Goal: Task Accomplishment & Management: Manage account settings

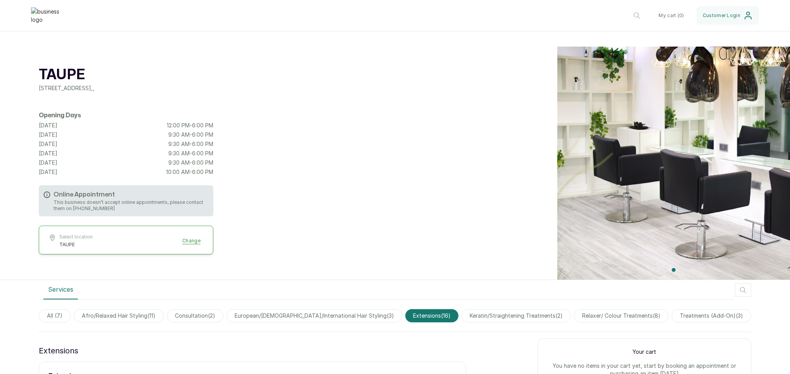
click at [320, 78] on div "TAUPE 1st floor, 24 Bujumbura Street, Wuse, Abuja, Nigeria , , Opening Days Tue…" at bounding box center [395, 163] width 790 height 233
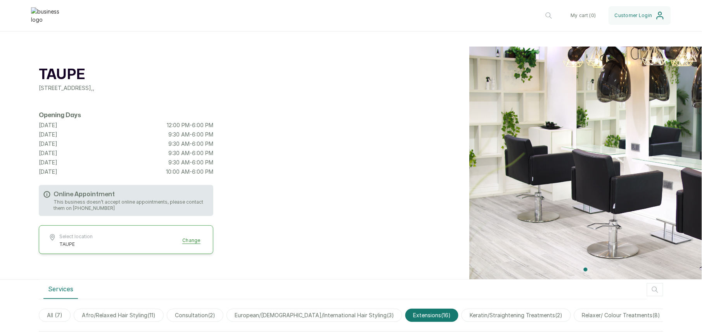
click at [382, 119] on div "TAUPE 1st floor, 24 Bujumbura Street, Wuse, Abuja, Nigeria , , Opening Days Tue…" at bounding box center [351, 163] width 702 height 233
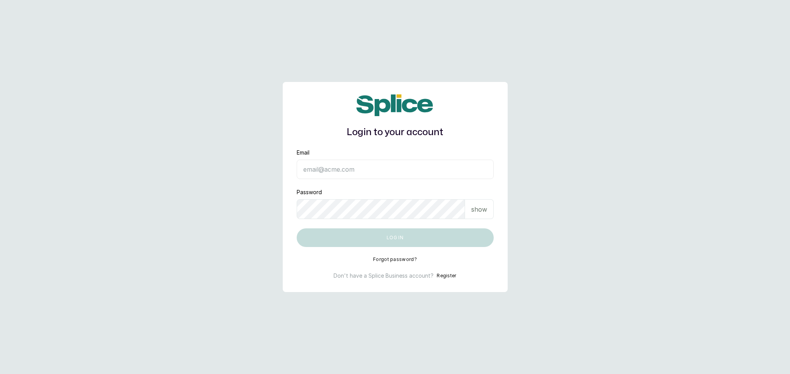
type input "info@taupesalon.com"
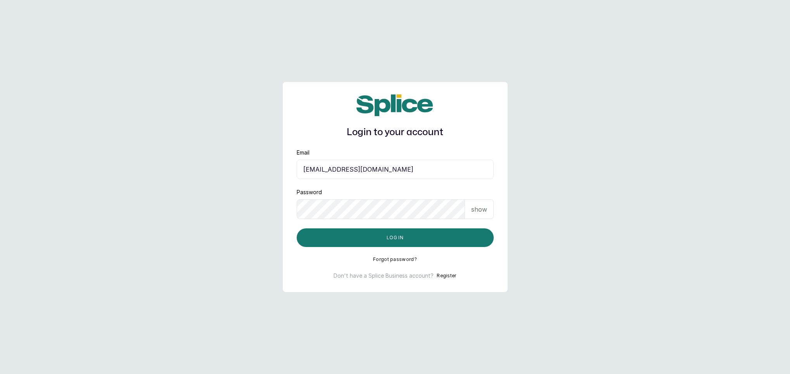
drag, startPoint x: 361, startPoint y: 169, endPoint x: 298, endPoint y: 167, distance: 63.3
click at [298, 167] on input "info@taupesalon.com" at bounding box center [395, 168] width 197 height 19
click at [477, 209] on p "show" at bounding box center [479, 208] width 16 height 9
click at [295, 210] on div "Login to your account Email info@taupesalon.com Password hide Log in Forgot pas…" at bounding box center [395, 187] width 225 height 210
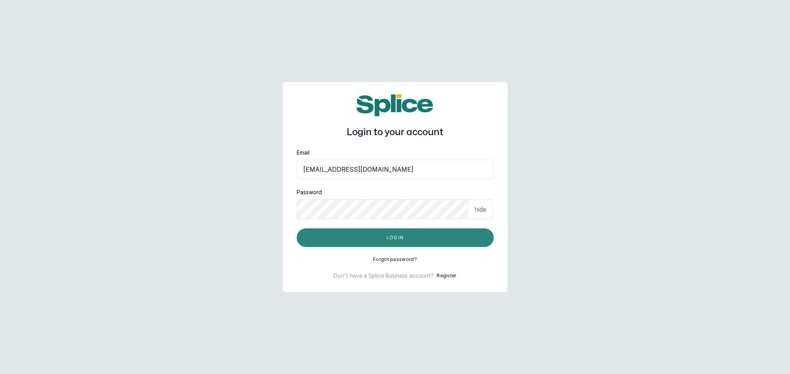
drag, startPoint x: 361, startPoint y: 242, endPoint x: 365, endPoint y: 242, distance: 4.7
click at [362, 242] on button "Log in" at bounding box center [395, 237] width 197 height 19
click at [382, 244] on button "Log in" at bounding box center [395, 237] width 197 height 19
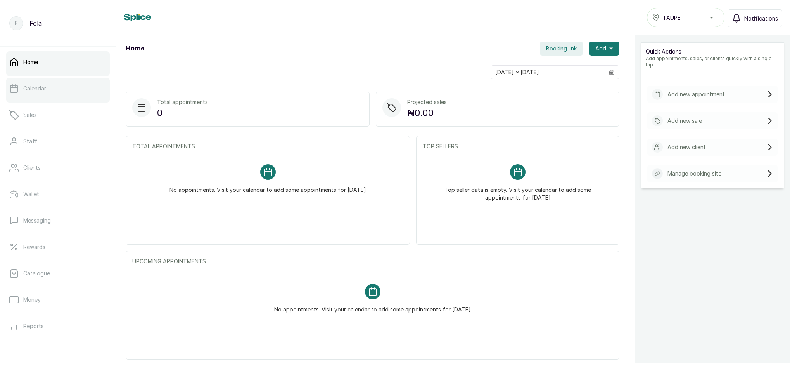
click at [32, 87] on p "Calendar" at bounding box center [34, 89] width 23 height 8
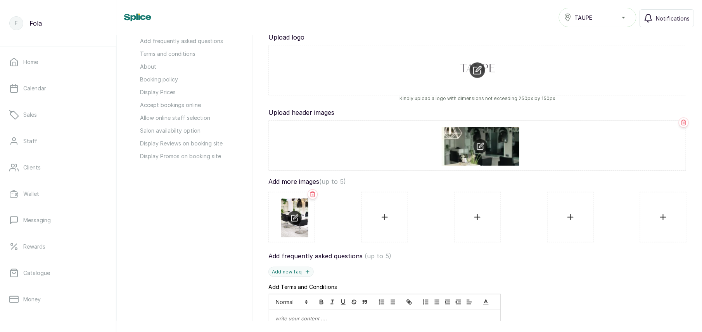
scroll to position [152, 0]
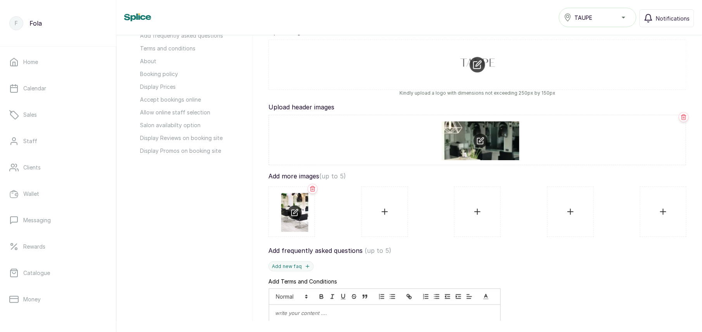
click at [289, 206] on input "file" at bounding box center [294, 211] width 27 height 37
click at [479, 143] on input "file" at bounding box center [481, 139] width 398 height 37
type input "C:\fakepath\4-300x200.jpg"
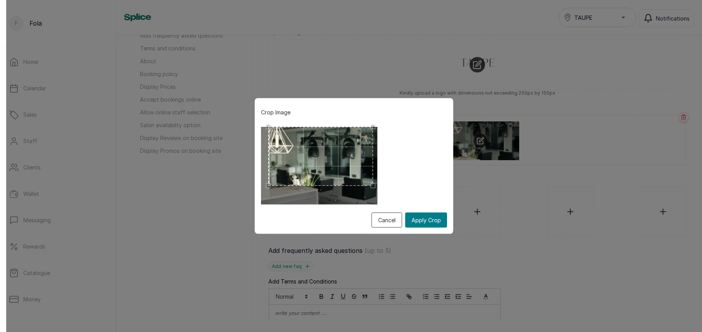
click at [311, 147] on div "Use the arrow keys to move the crop selection area" at bounding box center [320, 156] width 105 height 59
click at [421, 220] on button "Apply Crop" at bounding box center [426, 220] width 42 height 15
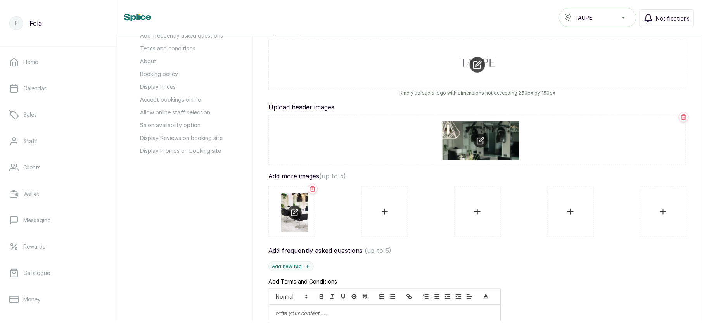
scroll to position [609, 0]
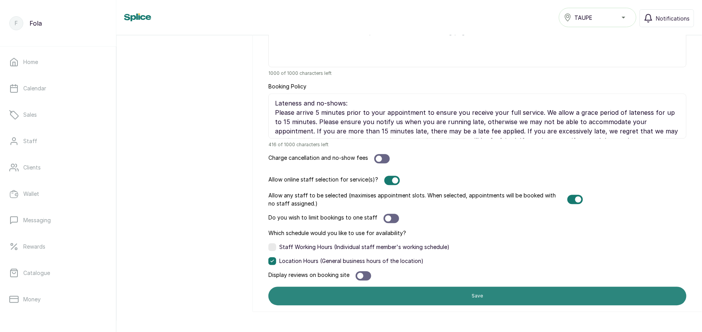
click at [465, 300] on button "Save" at bounding box center [477, 296] width 418 height 19
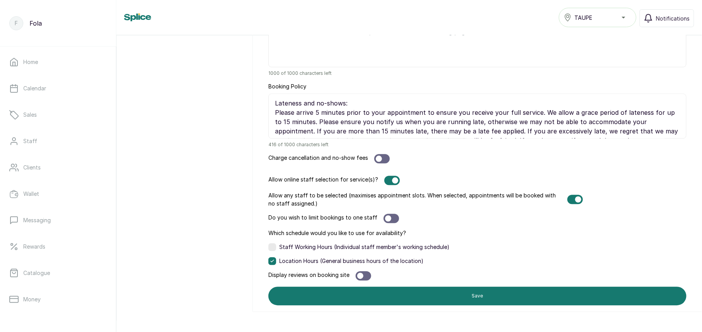
scroll to position [92, 0]
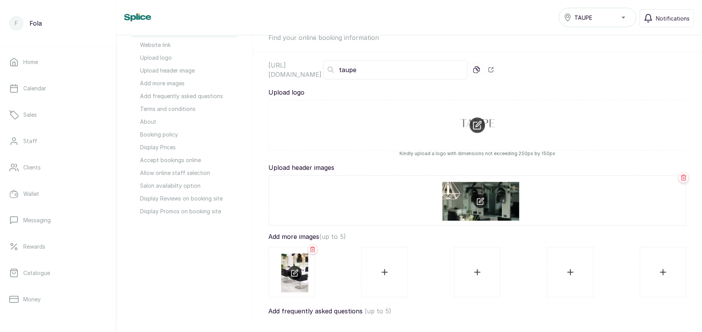
click at [680, 178] on icon at bounding box center [683, 177] width 7 height 7
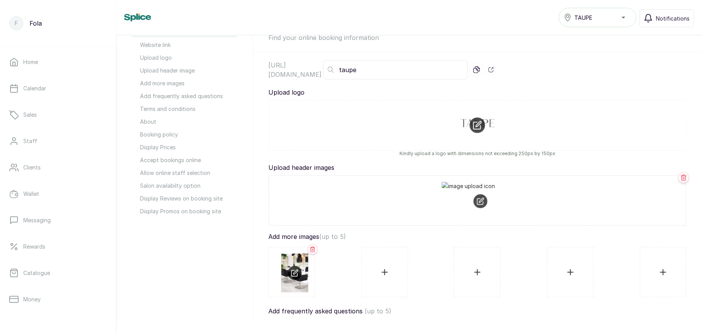
click at [681, 178] on icon at bounding box center [683, 178] width 5 height 6
drag, startPoint x: 296, startPoint y: 265, endPoint x: 473, endPoint y: 202, distance: 188.0
click at [295, 275] on input "file" at bounding box center [294, 272] width 27 height 37
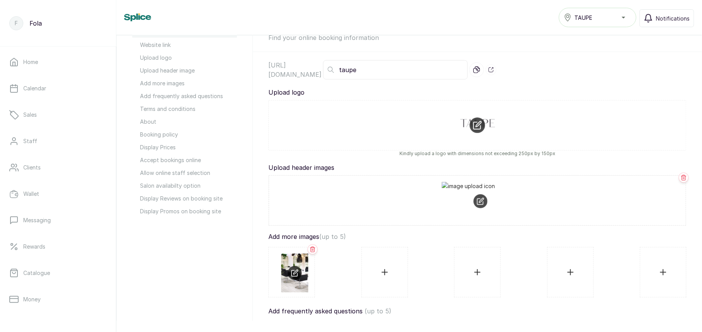
drag, startPoint x: 327, startPoint y: 201, endPoint x: 443, endPoint y: 208, distance: 115.4
click at [443, 208] on input "file" at bounding box center [481, 200] width 398 height 37
click at [681, 177] on icon at bounding box center [683, 178] width 5 height 6
click at [680, 180] on icon at bounding box center [683, 177] width 7 height 7
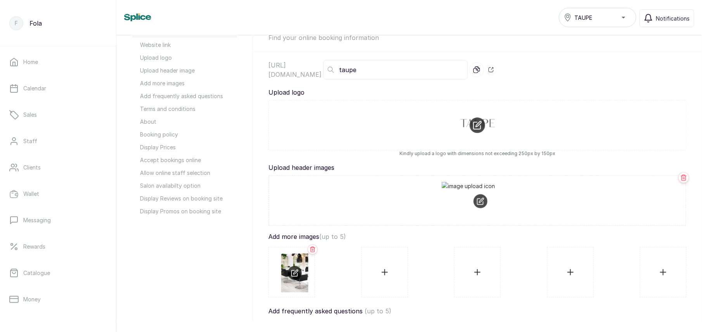
click at [680, 180] on icon at bounding box center [683, 177] width 7 height 7
click at [680, 177] on icon at bounding box center [683, 177] width 7 height 7
click at [681, 177] on icon at bounding box center [683, 178] width 5 height 6
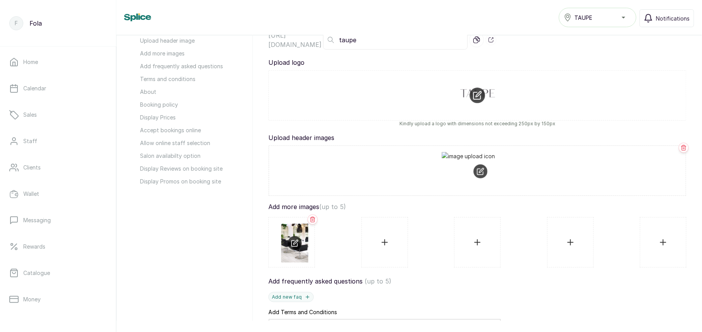
scroll to position [130, 0]
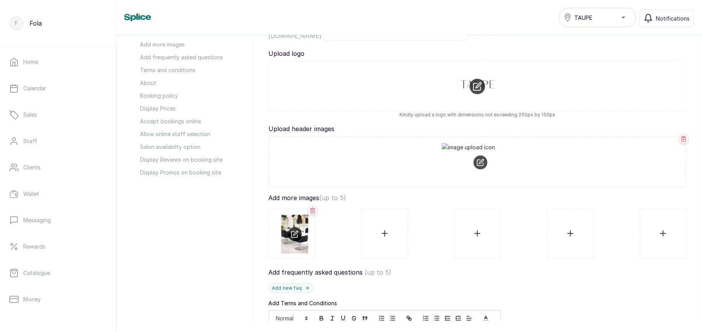
click at [148, 83] on span "About" at bounding box center [188, 83] width 97 height 8
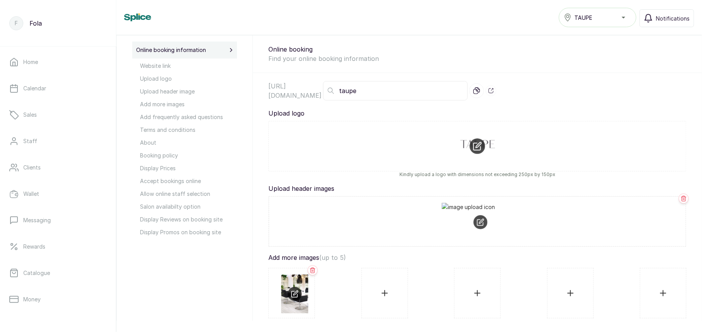
scroll to position [72, 0]
click at [680, 199] on icon at bounding box center [683, 197] width 7 height 7
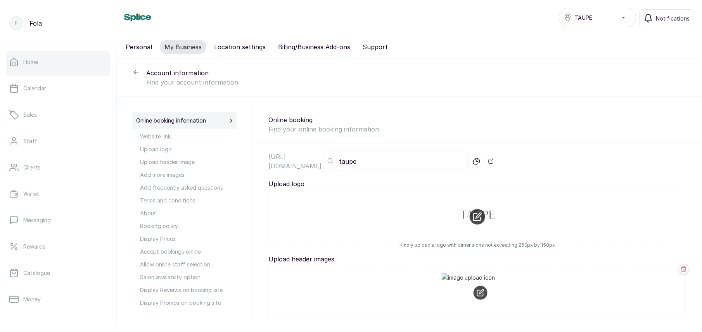
click at [33, 66] on link "Home" at bounding box center [58, 62] width 104 height 22
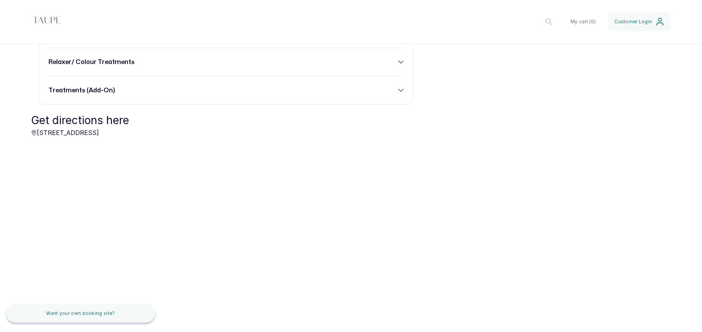
scroll to position [202, 0]
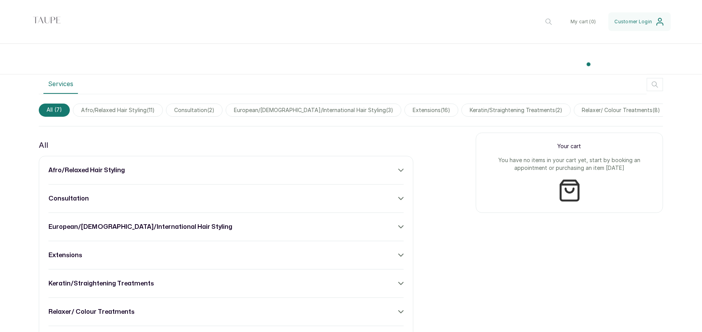
click at [141, 112] on span "afro/relaxed hair styling ( 11 )" at bounding box center [118, 110] width 90 height 13
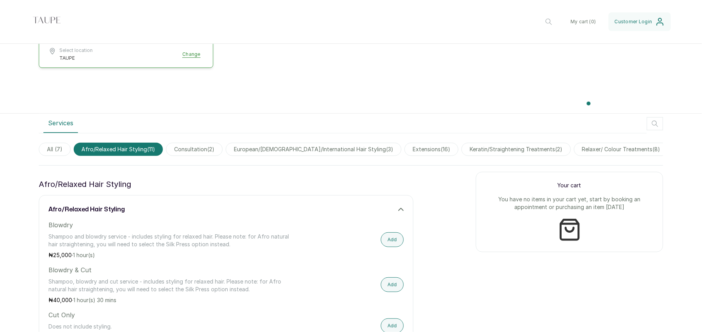
scroll to position [157, 0]
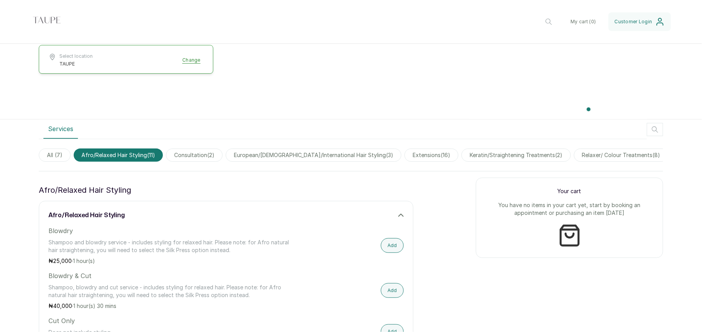
click at [198, 156] on span "consultation ( 2 )" at bounding box center [194, 155] width 57 height 13
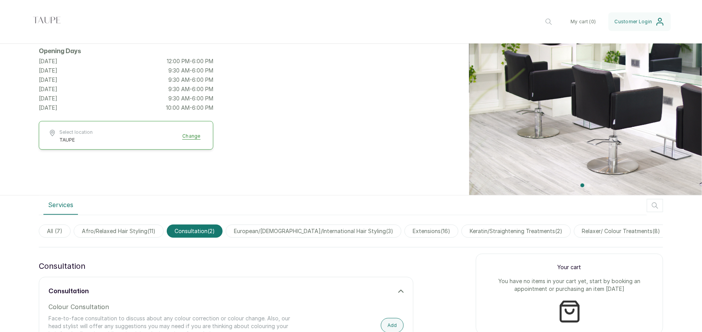
scroll to position [84, 0]
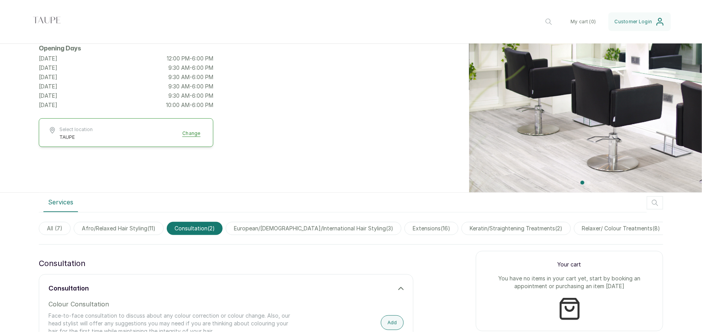
click at [477, 230] on span "keratin/straightening treatments ( 2 )" at bounding box center [516, 228] width 109 height 13
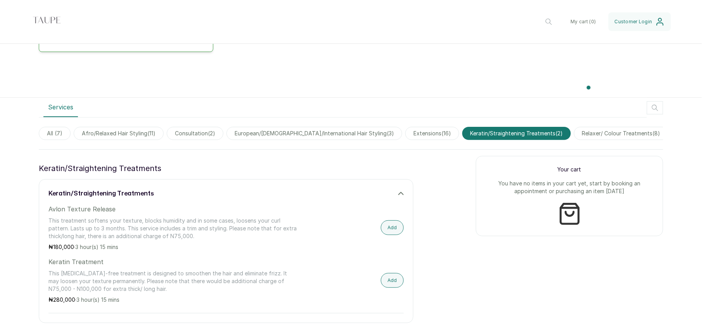
scroll to position [185, 0]
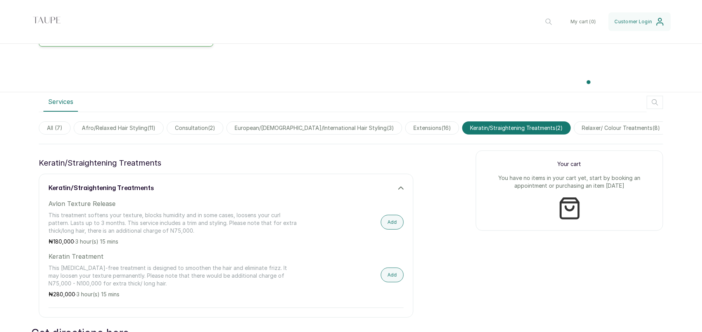
click at [574, 127] on span "relaxer/ colour treatments ( 8 )" at bounding box center [621, 127] width 95 height 13
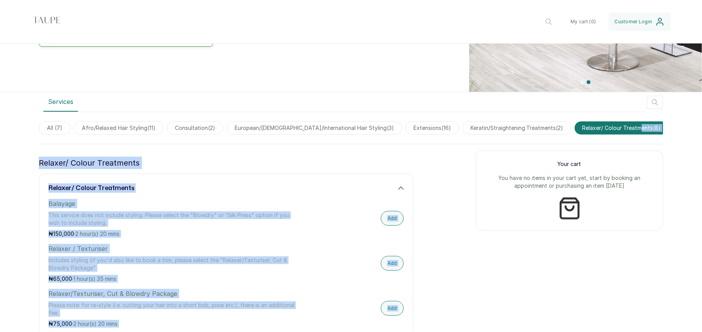
drag, startPoint x: 510, startPoint y: 151, endPoint x: 599, endPoint y: 148, distance: 88.9
click at [599, 148] on div "Services All ( 7 ) afro/relaxed hair styling ( 11 ) consultation ( 2 ) european…" at bounding box center [351, 332] width 702 height 480
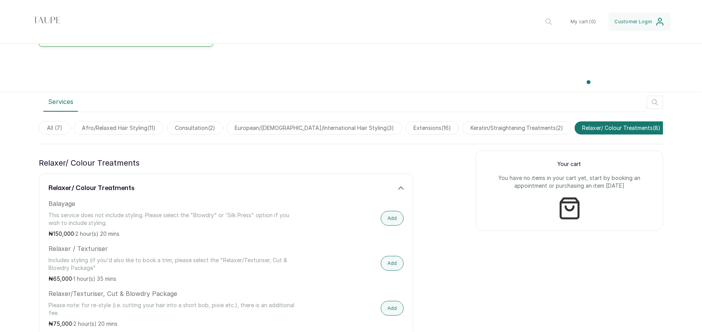
click at [657, 237] on div "Services All ( 7 ) afro/relaxed hair styling ( 11 ) consultation ( 2 ) european…" at bounding box center [351, 332] width 702 height 480
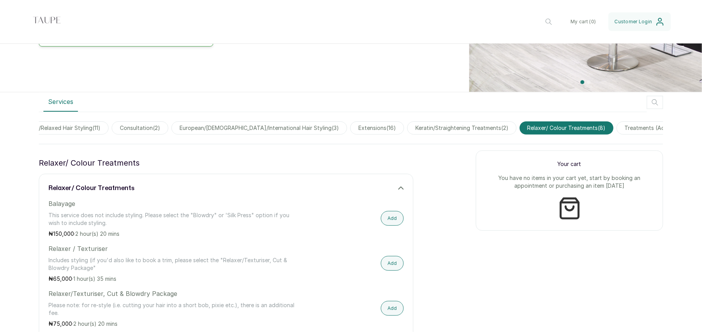
click at [619, 127] on span "treatments (add-on) ( 3 )" at bounding box center [657, 127] width 80 height 13
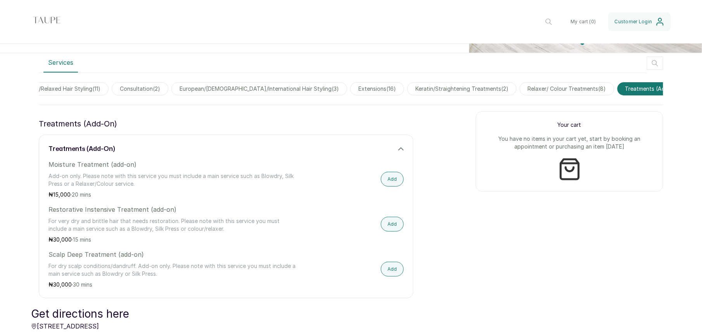
scroll to position [221, 0]
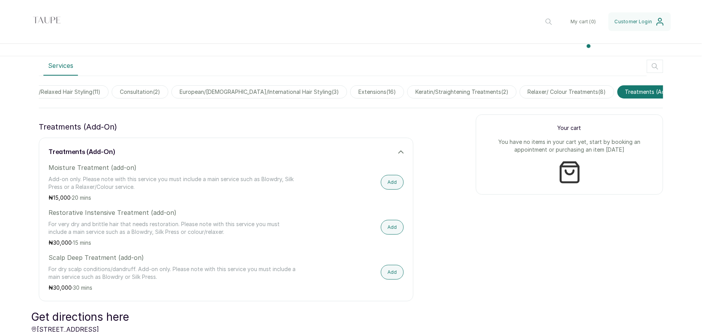
click at [350, 90] on span "extensions ( 16 )" at bounding box center [377, 91] width 54 height 13
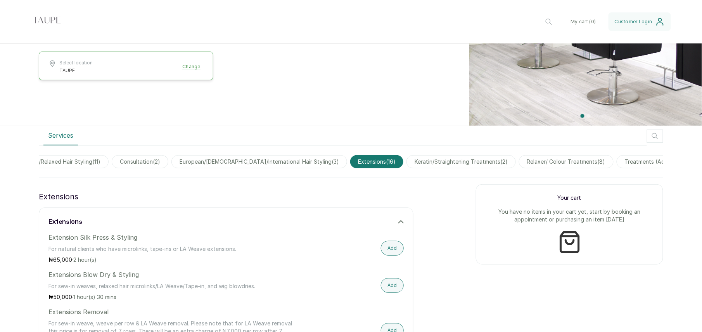
scroll to position [138, 0]
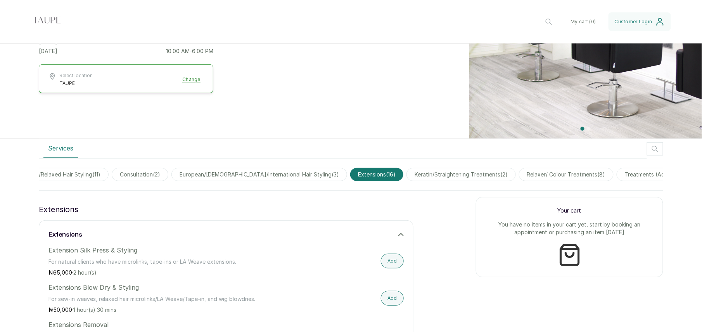
click at [230, 175] on span "european/[DEMOGRAPHIC_DATA]/international hair styling ( 3 )" at bounding box center [259, 174] width 176 height 13
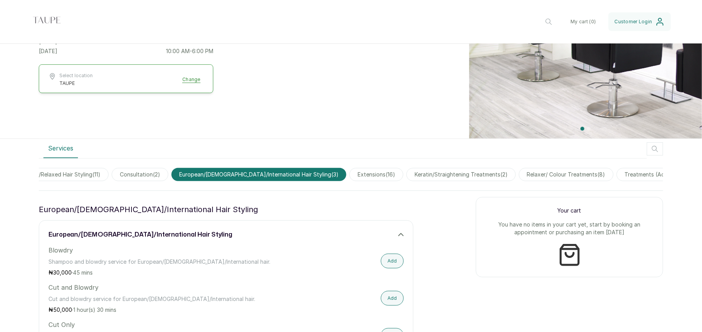
click at [140, 176] on span "consultation ( 2 )" at bounding box center [140, 174] width 57 height 13
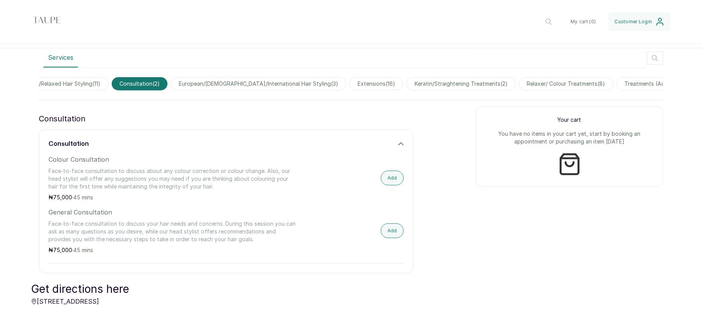
scroll to position [0, 0]
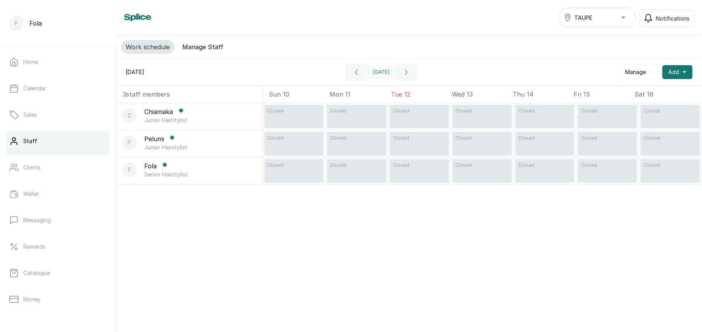
click at [159, 178] on p "Senior Hairstylist" at bounding box center [165, 175] width 43 height 8
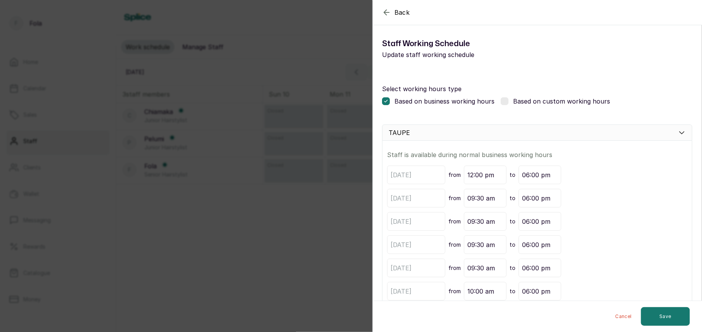
click at [501, 103] on label at bounding box center [505, 101] width 8 height 8
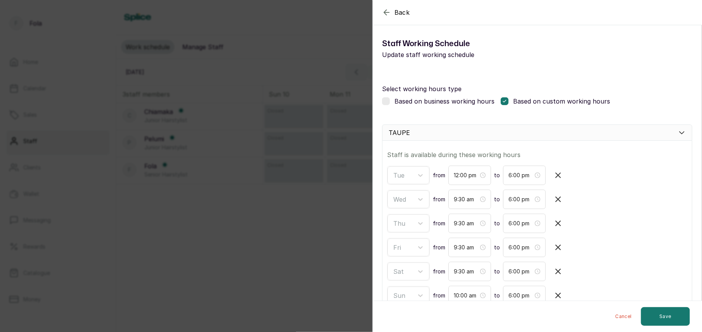
click at [560, 297] on icon "button" at bounding box center [557, 295] width 9 height 9
click at [559, 273] on icon "button" at bounding box center [557, 271] width 9 height 9
click at [554, 251] on icon "button" at bounding box center [557, 247] width 9 height 9
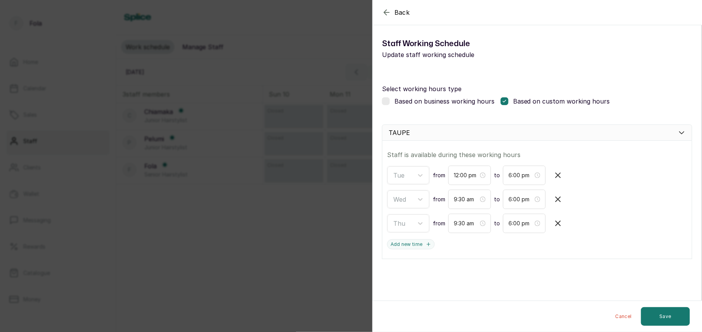
click at [553, 222] on icon "button" at bounding box center [557, 223] width 9 height 9
click at [555, 199] on icon "button" at bounding box center [557, 199] width 9 height 9
click at [556, 178] on icon "button" at bounding box center [558, 175] width 5 height 5
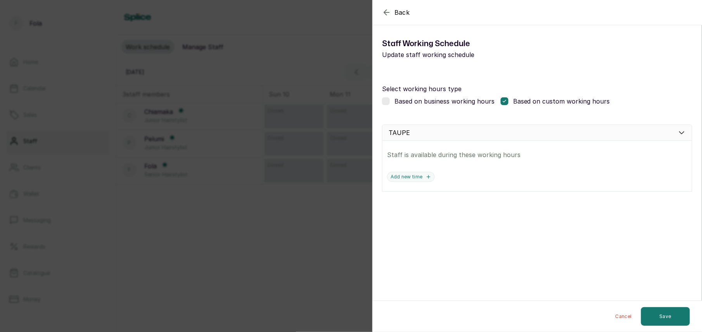
click at [386, 99] on label at bounding box center [386, 101] width 8 height 8
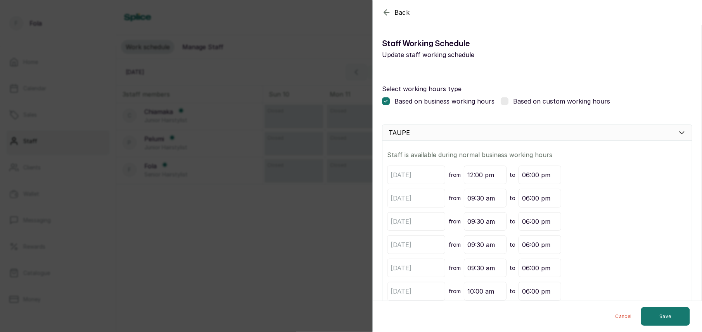
drag, startPoint x: 648, startPoint y: 179, endPoint x: 609, endPoint y: 182, distance: 38.9
click at [645, 180] on div "tuesday from 12:00 pm to 06:00 pm" at bounding box center [537, 175] width 300 height 19
click at [579, 185] on div "tuesday from 12:00 pm to 06:00 pm wednesday from 09:30 am to 06:00 pm thursday …" at bounding box center [537, 233] width 300 height 135
click at [503, 100] on label at bounding box center [505, 101] width 8 height 8
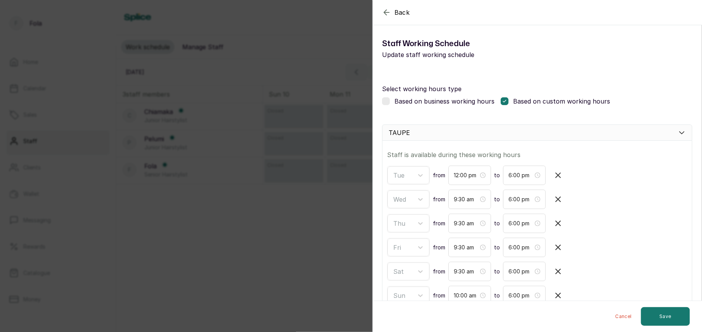
click at [561, 177] on icon "button" at bounding box center [557, 175] width 9 height 9
type input "9:30 am"
type input "10:00 am"
click at [561, 179] on icon "button" at bounding box center [557, 175] width 9 height 9
type input "10:00 am"
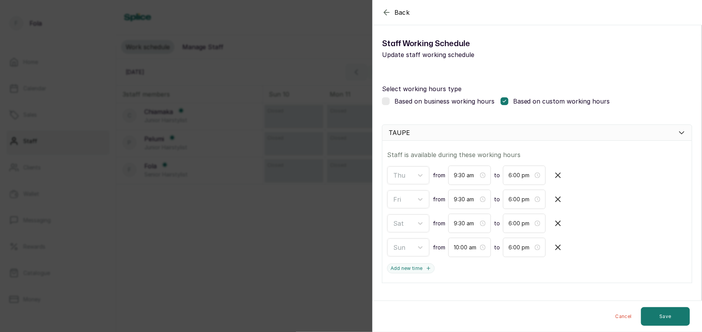
click at [561, 189] on div "Thu from 9:30 am to 6:00 pm Fri from 9:30 am to 6:00 pm Sat from 9:30 am to 6:0…" at bounding box center [537, 212] width 300 height 92
click at [559, 178] on icon "button" at bounding box center [557, 175] width 9 height 9
type input "10:00 am"
click at [557, 175] on icon "button" at bounding box center [558, 175] width 5 height 5
type input "10:00 am"
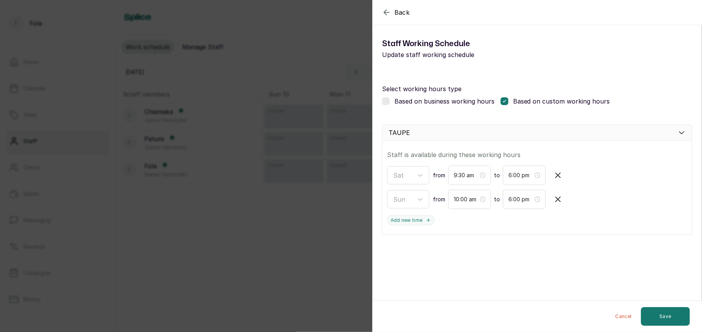
click at [557, 178] on icon "button" at bounding box center [557, 175] width 9 height 9
type input "10:00 am"
click at [558, 181] on button "button" at bounding box center [558, 175] width 19 height 19
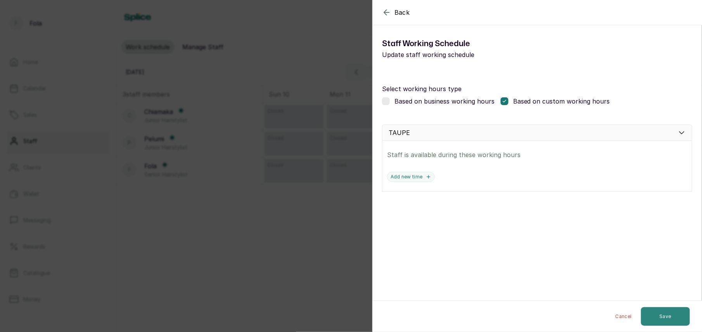
click at [657, 320] on button "Save" at bounding box center [665, 316] width 49 height 19
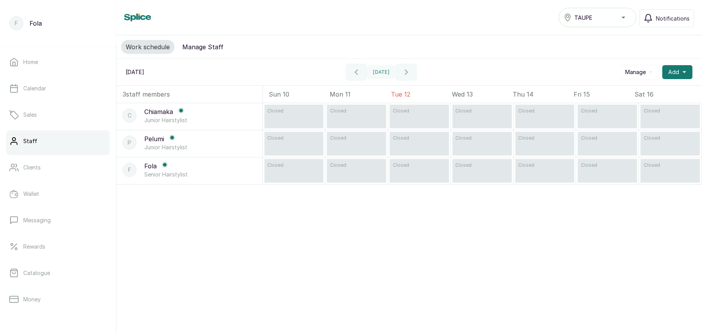
click at [152, 144] on p "Pelumi" at bounding box center [154, 138] width 20 height 9
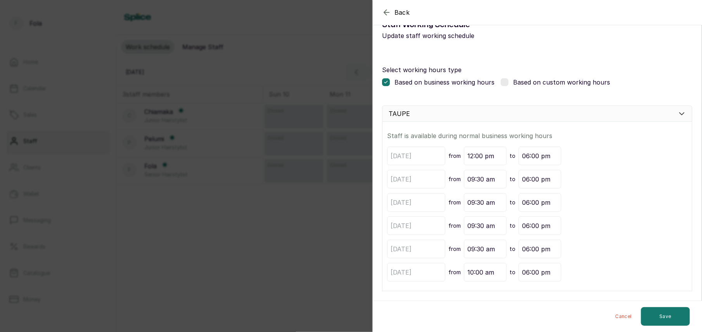
scroll to position [19, 0]
click at [385, 16] on icon "button" at bounding box center [386, 12] width 9 height 9
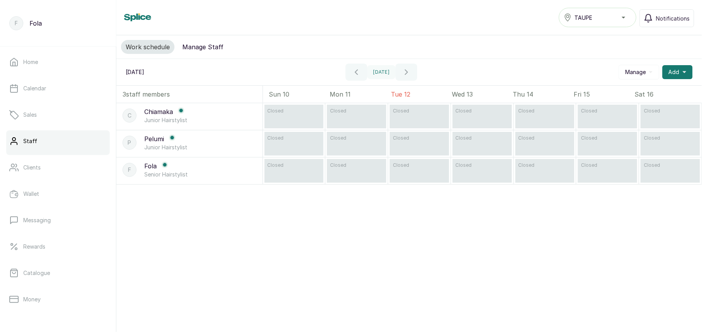
click at [196, 49] on button "Manage Staff" at bounding box center [203, 47] width 50 height 14
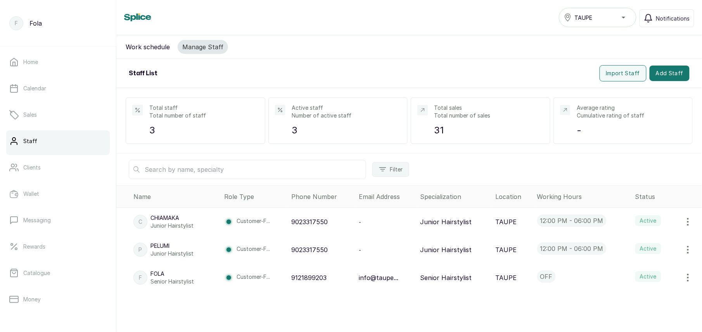
click at [677, 248] on button "button" at bounding box center [688, 250] width 22 height 16
click at [634, 304] on span "Deactivate" at bounding box center [647, 302] width 32 height 9
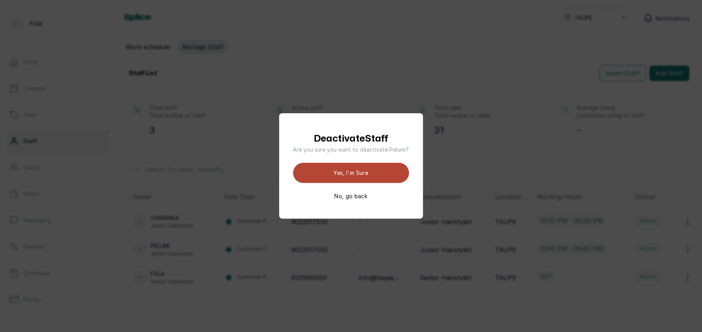
click at [357, 174] on button "Yes, I'm sure" at bounding box center [351, 173] width 116 height 20
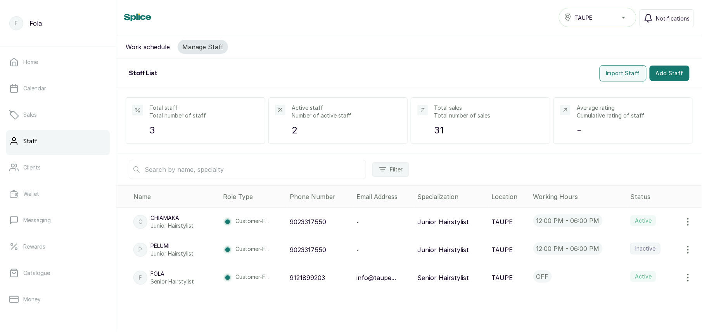
click at [683, 223] on icon "button" at bounding box center [687, 221] width 9 height 9
click at [635, 278] on span "Deactivate" at bounding box center [647, 274] width 32 height 9
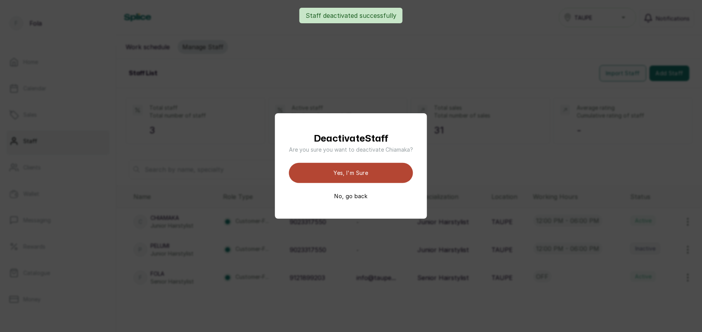
click at [355, 175] on button "Yes, I'm sure" at bounding box center [351, 173] width 124 height 20
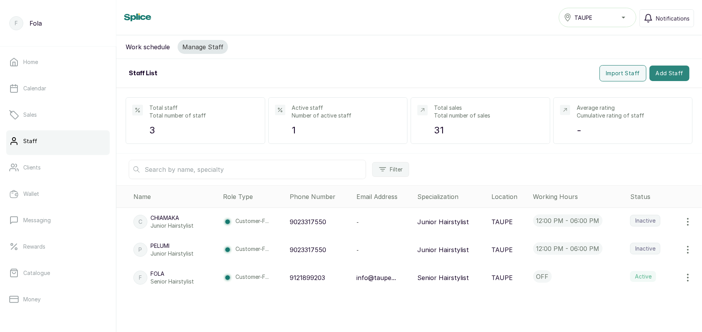
click at [657, 75] on button "Add Staff" at bounding box center [670, 74] width 40 height 16
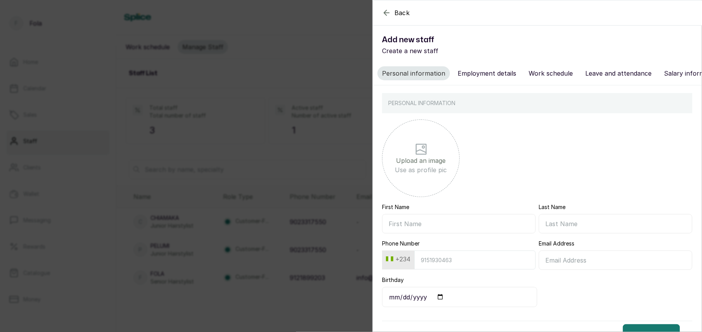
click at [466, 230] on input "First Name" at bounding box center [459, 223] width 154 height 19
type input "G"
type input "GEORGINA"
click at [501, 154] on input "file" at bounding box center [421, 152] width 310 height 78
click at [445, 268] on input "Phone Number" at bounding box center [474, 260] width 121 height 19
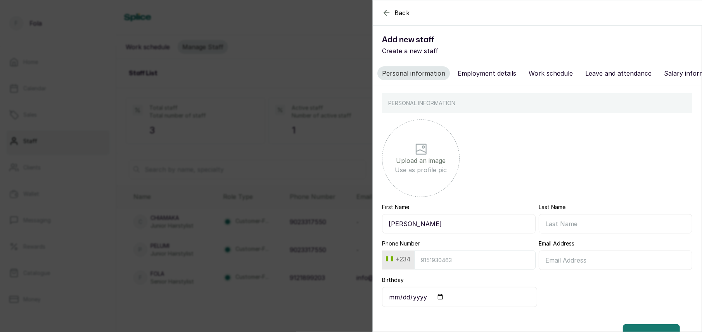
click at [452, 269] on input "Phone Number" at bounding box center [474, 260] width 121 height 19
type input "9023317550"
click at [595, 230] on input "TAUPE" at bounding box center [616, 223] width 154 height 19
type input "T"
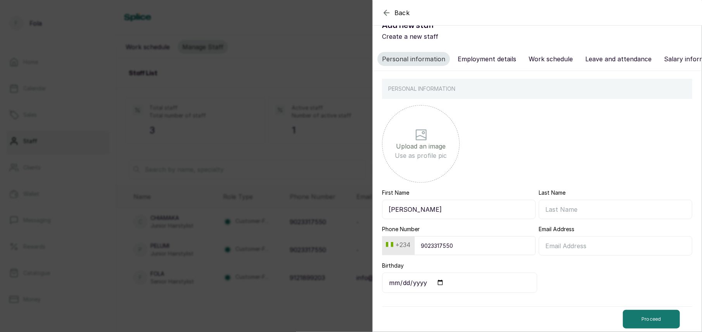
scroll to position [23, 0]
click at [425, 286] on input "Birthday" at bounding box center [459, 283] width 155 height 20
click at [396, 284] on input "Birthday" at bounding box center [459, 283] width 155 height 20
click at [643, 320] on button "Proceed" at bounding box center [651, 319] width 57 height 19
click at [419, 283] on input "Birthday" at bounding box center [459, 283] width 155 height 20
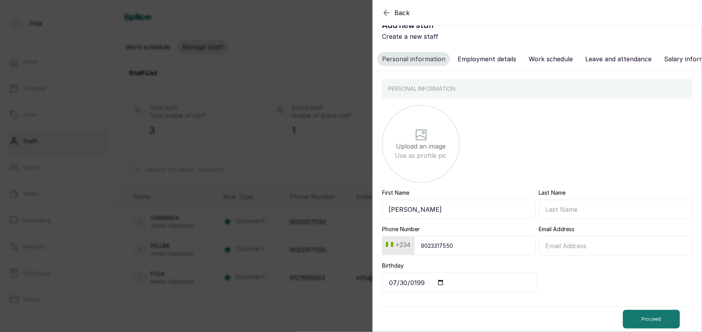
type input "1990-07-30"
click at [649, 324] on button "Proceed" at bounding box center [651, 319] width 57 height 19
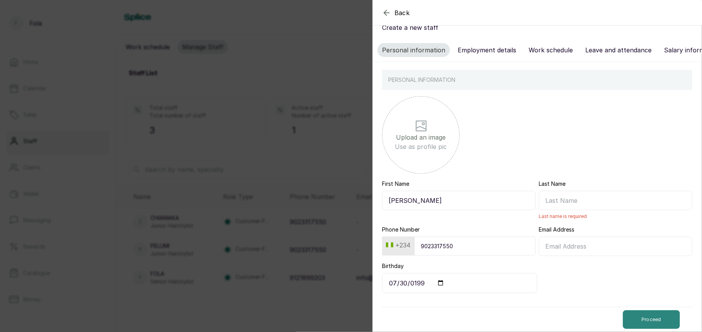
click at [640, 322] on button "Proceed" at bounding box center [651, 319] width 57 height 19
click at [560, 208] on input "Last Name" at bounding box center [616, 200] width 154 height 19
click at [537, 305] on div "Proceed" at bounding box center [537, 312] width 310 height 39
click at [576, 210] on input "Last Name" at bounding box center [616, 200] width 154 height 19
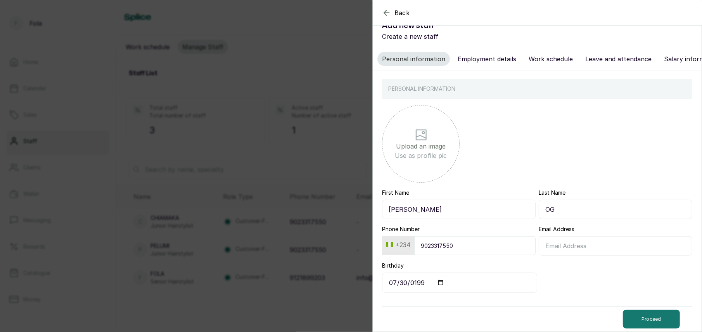
type input "Ogunfowora"
type input "madekemi4@gmail.com"
drag, startPoint x: 597, startPoint y: 213, endPoint x: 534, endPoint y: 213, distance: 62.8
click at [539, 213] on input "Ogunfowora" at bounding box center [616, 209] width 154 height 19
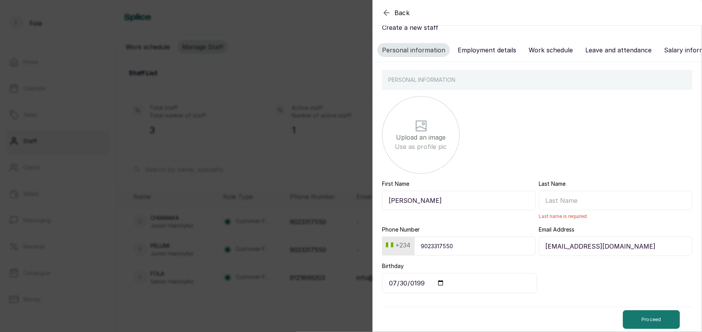
drag, startPoint x: 428, startPoint y: 206, endPoint x: 376, endPoint y: 207, distance: 52.4
click at [376, 207] on div "PERSONAL INFORMATION Upload an image Use as profile pic First Name GEORGINA Las…" at bounding box center [537, 197] width 329 height 270
click at [611, 208] on input "Last Name" at bounding box center [616, 200] width 154 height 19
paste input "GEORGINA"
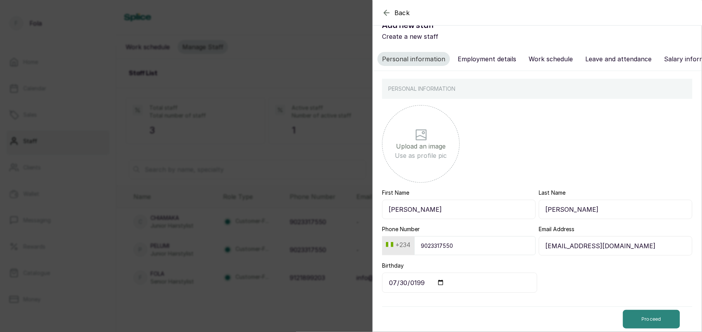
type input "GEORGINA"
click at [640, 315] on button "Proceed" at bounding box center [651, 319] width 57 height 19
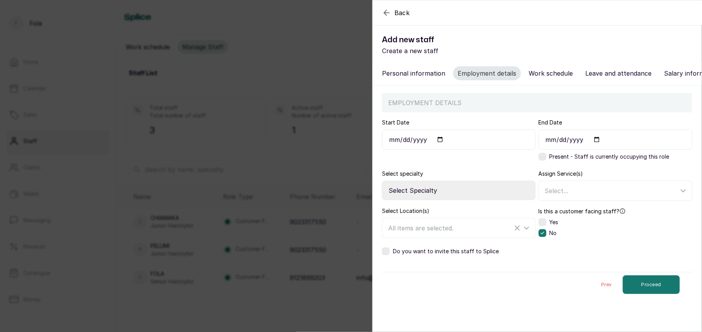
scroll to position [0, 0]
click at [540, 226] on label at bounding box center [543, 222] width 8 height 8
click at [478, 233] on div "All items are selected." at bounding box center [450, 227] width 125 height 9
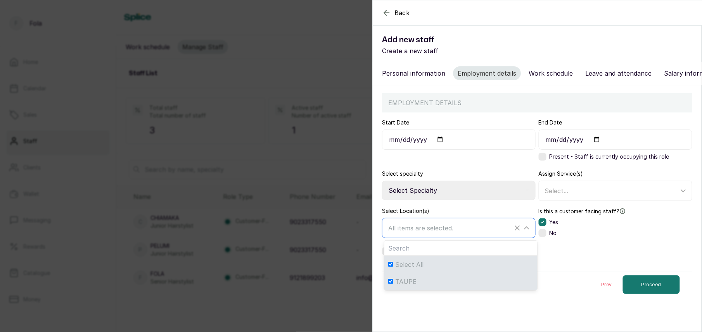
click at [441, 286] on div "TAUPE" at bounding box center [460, 281] width 145 height 9
click at [393, 284] on input "TAUPE" at bounding box center [390, 281] width 5 height 5
checkbox input "false"
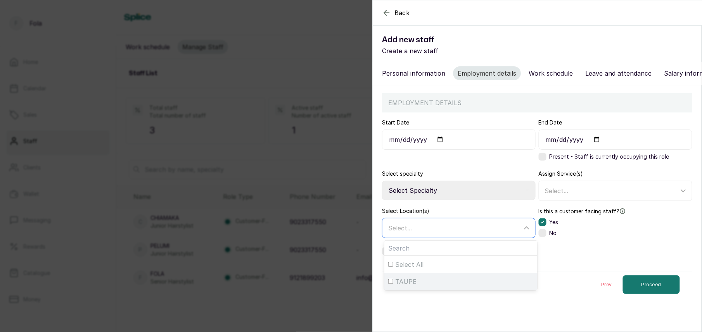
click at [437, 286] on div "TAUPE" at bounding box center [460, 281] width 145 height 9
click at [393, 284] on input "TAUPE" at bounding box center [390, 281] width 5 height 5
checkbox input "true"
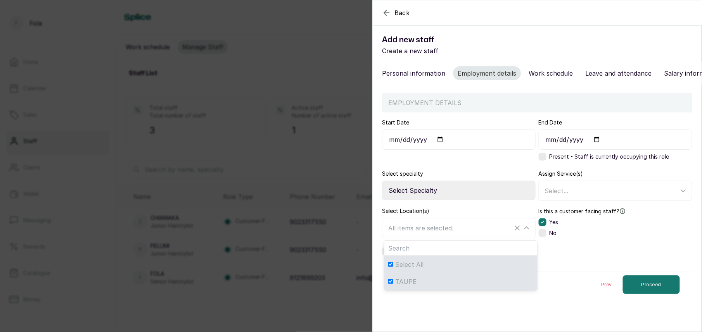
click at [565, 255] on div "Do you want to invite this staff to Splice" at bounding box center [537, 251] width 310 height 8
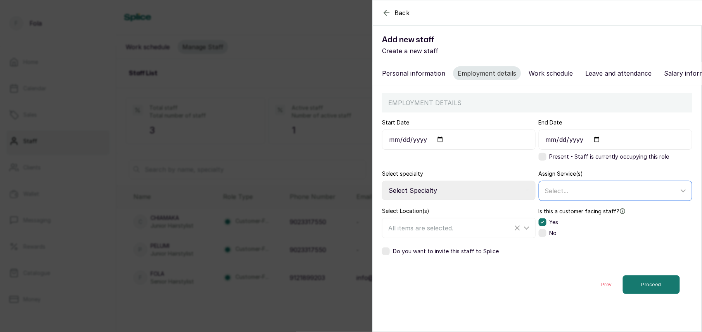
click at [623, 195] on div "Select..." at bounding box center [612, 190] width 134 height 9
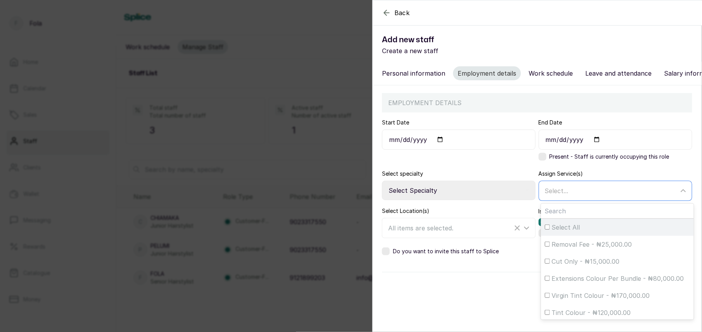
click at [545, 230] on input "Select All" at bounding box center [547, 227] width 5 height 5
checkbox input "true"
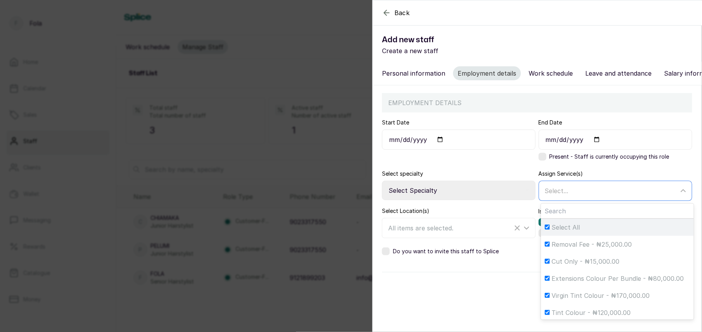
checkbox input "true"
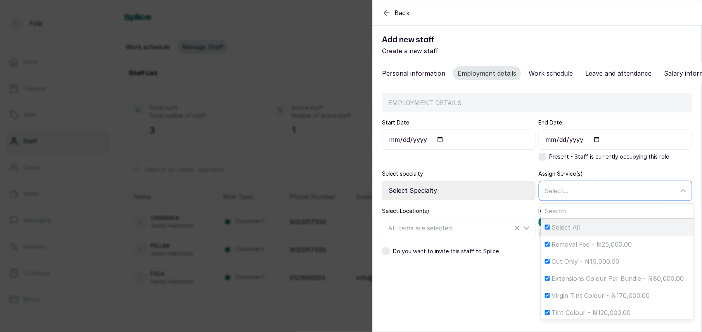
checkbox input "true"
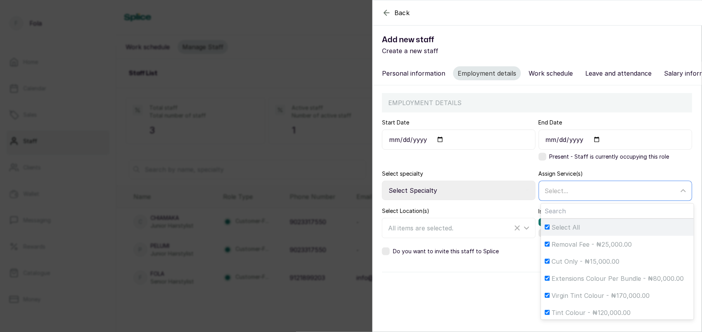
checkbox input "true"
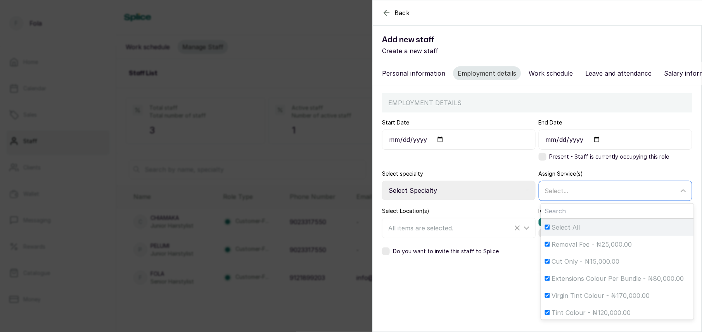
checkbox input "true"
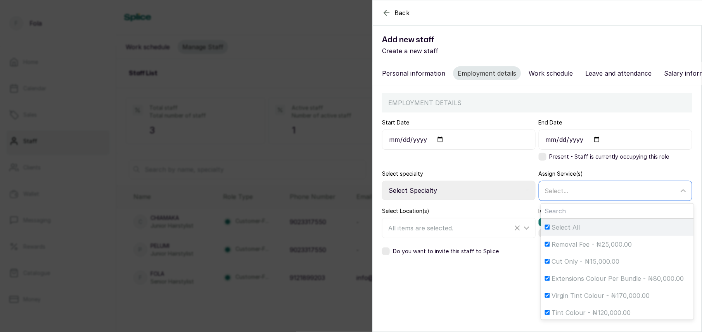
checkbox input "true"
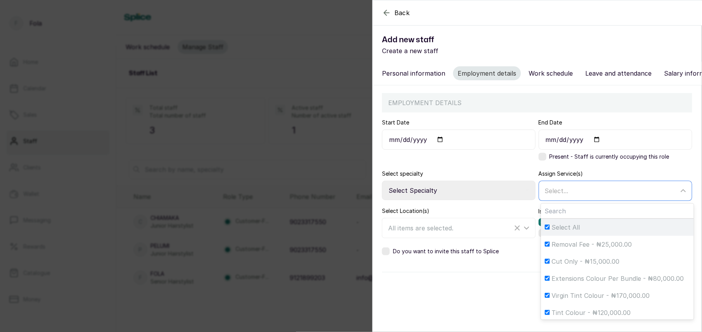
checkbox input "true"
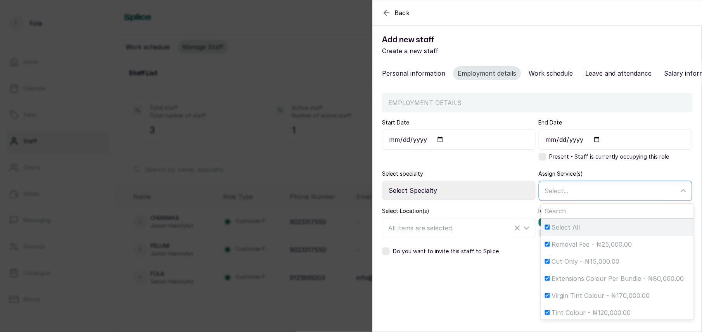
checkbox input "true"
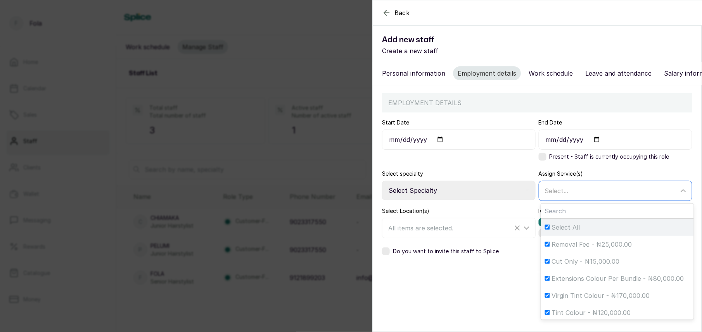
checkbox input "true"
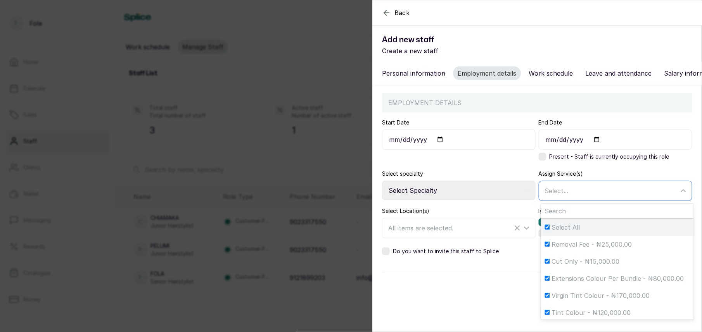
checkbox input "true"
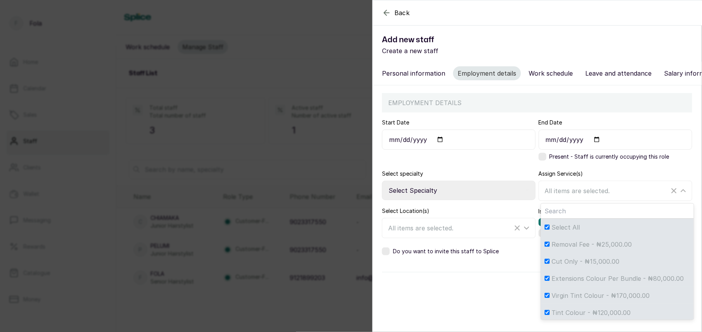
click at [693, 171] on div "EMPLOYMENT DETAILS Start Date End Date Present - Staff is currently occupying t…" at bounding box center [537, 191] width 329 height 212
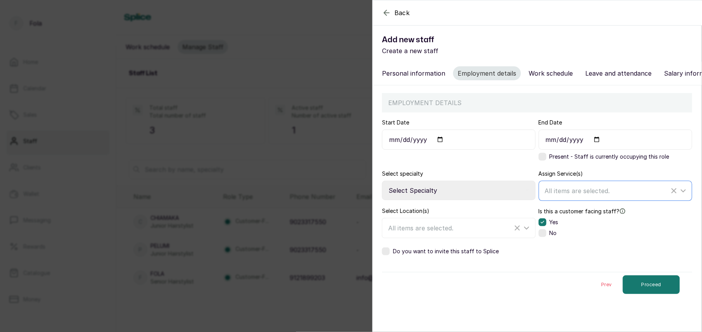
click at [601, 195] on span "All items are selected." at bounding box center [577, 191] width 65 height 8
click at [464, 199] on select "Select Specialty Accountant Admin Level 1 Admin Level 2 Aesthetic Nurse Aesthet…" at bounding box center [459, 190] width 154 height 19
select select "stylist"
click at [382, 189] on select "Select Specialty Accountant Admin Level 1 Admin Level 2 Aesthetic Nurse Aesthet…" at bounding box center [459, 190] width 154 height 19
click at [646, 294] on button "Proceed" at bounding box center [651, 284] width 57 height 19
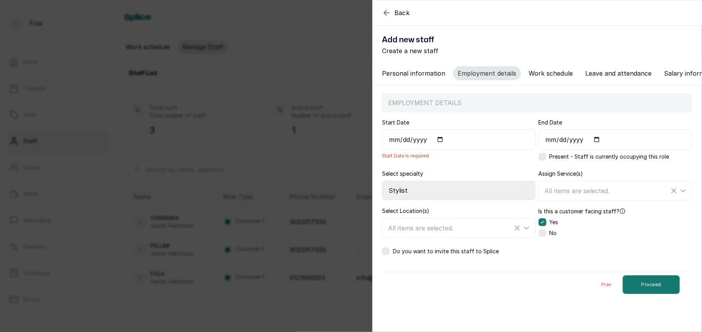
click at [472, 112] on div "EMPLOYMENT DETAILS" at bounding box center [537, 102] width 310 height 19
click at [441, 145] on input "Start Date" at bounding box center [459, 140] width 154 height 20
click at [455, 295] on div "Prev Proceed" at bounding box center [537, 284] width 310 height 25
click at [439, 145] on input "Start Date" at bounding box center [459, 140] width 154 height 20
type input "2025-08-01"
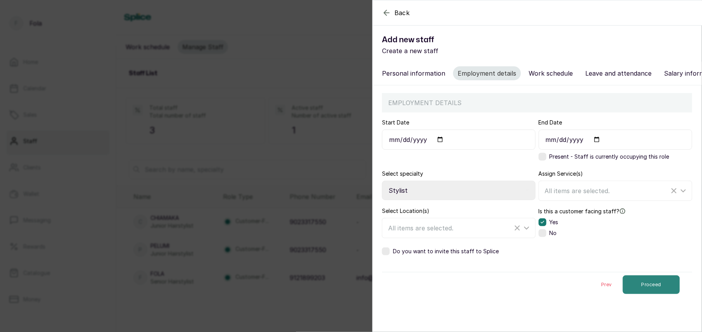
click at [644, 294] on button "Proceed" at bounding box center [651, 284] width 57 height 19
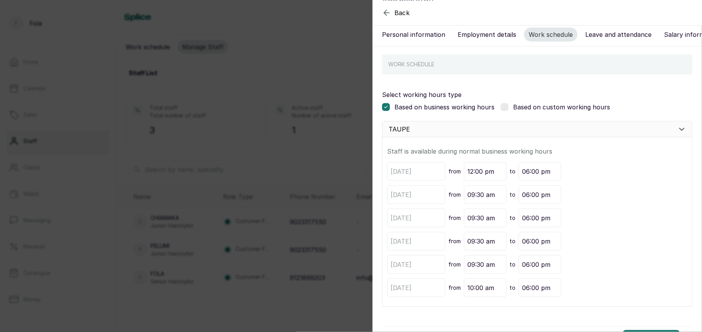
scroll to position [40, 0]
click at [457, 63] on div "WORK SCHEDULE" at bounding box center [537, 63] width 310 height 20
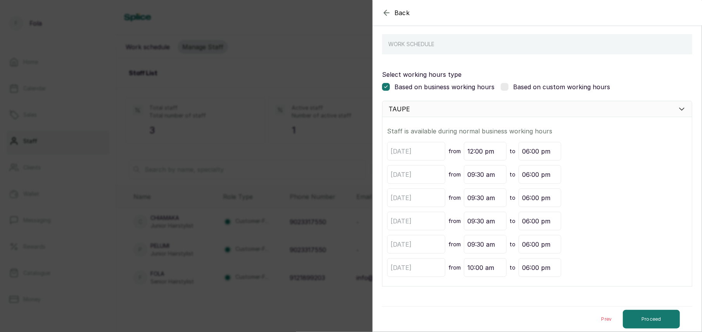
scroll to position [67, 0]
click at [642, 315] on button "Proceed" at bounding box center [651, 319] width 57 height 19
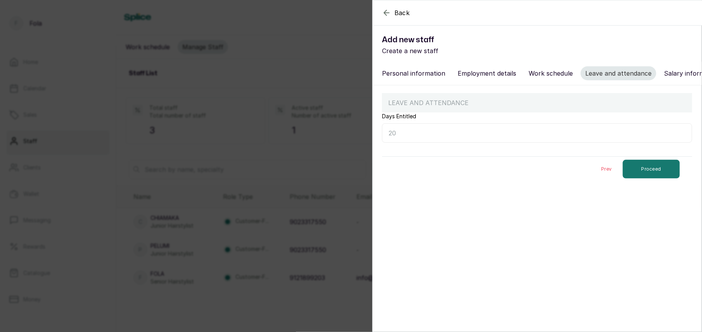
scroll to position [0, 0]
click at [638, 178] on button "Proceed" at bounding box center [651, 169] width 57 height 19
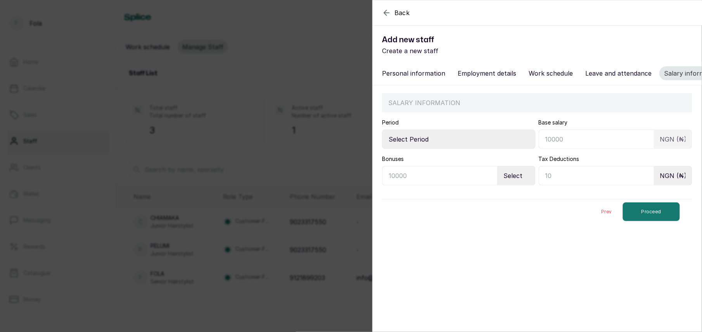
click at [430, 147] on select "Select Period Monthly Weekly Bi-Weekly" at bounding box center [459, 139] width 154 height 19
click at [460, 251] on section "Back Add new staff Create a new staff Personal information Employment details W…" at bounding box center [537, 166] width 330 height 332
click at [637, 219] on button "Proceed" at bounding box center [651, 211] width 57 height 19
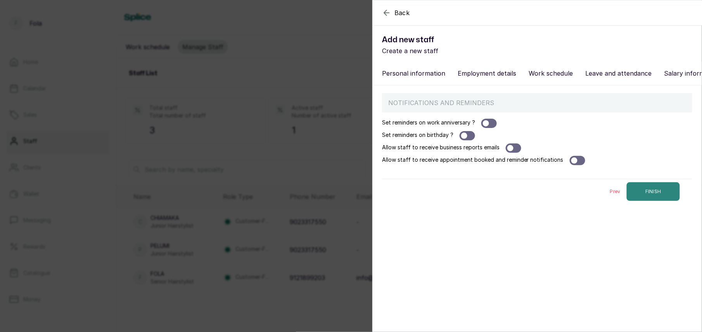
click at [631, 197] on button "FINISH" at bounding box center [653, 191] width 53 height 19
click at [644, 196] on button "FINISH" at bounding box center [653, 191] width 53 height 19
click at [407, 73] on button "Personal information" at bounding box center [413, 73] width 73 height 14
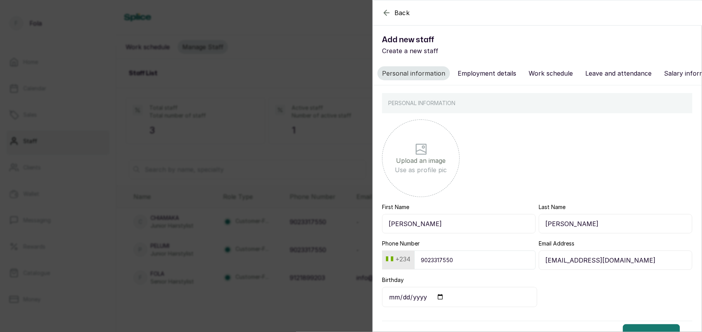
click at [483, 270] on input "9023317550" at bounding box center [474, 260] width 121 height 19
type input "9"
type input "8129097919"
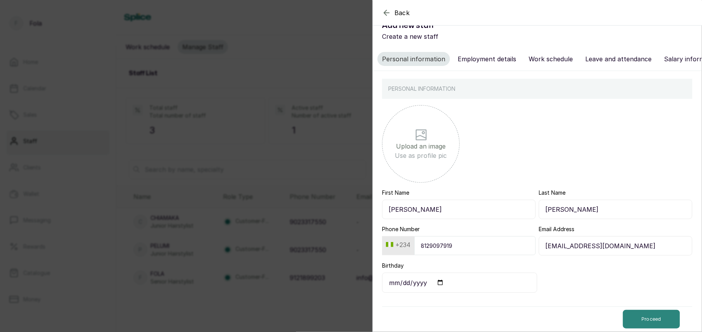
click at [623, 322] on button "Proceed" at bounding box center [651, 319] width 57 height 19
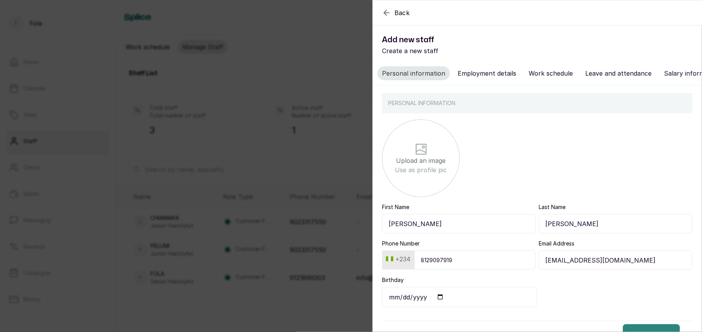
select select "stylist"
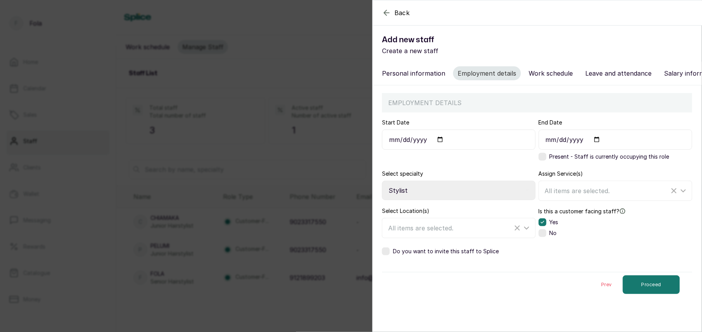
drag, startPoint x: 636, startPoint y: 292, endPoint x: 466, endPoint y: 165, distance: 212.8
click at [466, 164] on div "Start Date 2025-08-01" at bounding box center [459, 141] width 154 height 45
click at [539, 161] on label at bounding box center [543, 157] width 8 height 8
click at [438, 149] on input "2025-08-01" at bounding box center [459, 140] width 154 height 20
click at [635, 294] on button "Proceed" at bounding box center [651, 284] width 57 height 19
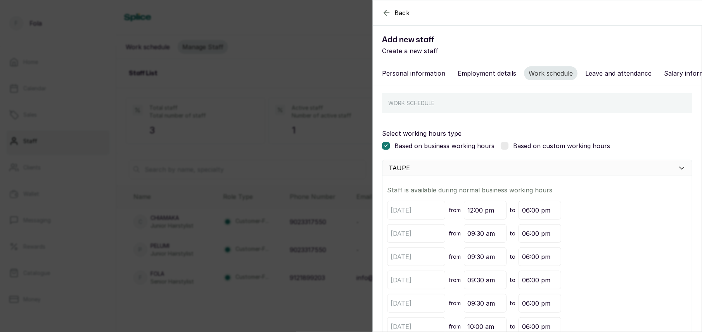
scroll to position [67, 0]
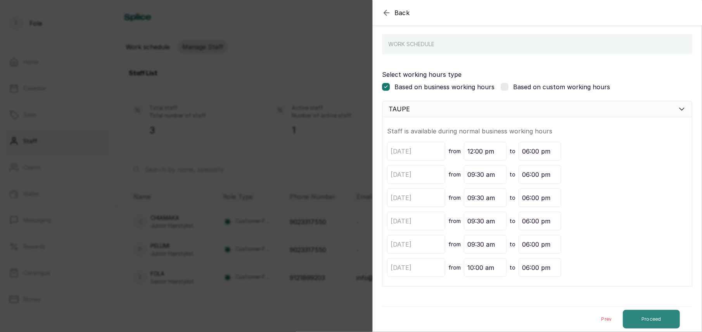
click at [645, 322] on button "Proceed" at bounding box center [651, 319] width 57 height 19
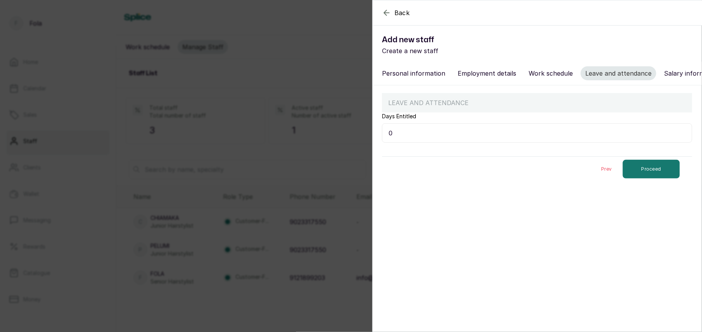
scroll to position [0, 0]
click at [636, 175] on button "Proceed" at bounding box center [651, 169] width 57 height 19
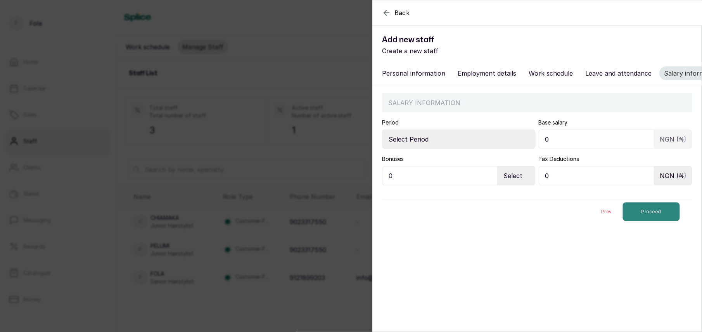
click at [641, 219] on button "Proceed" at bounding box center [651, 211] width 57 height 19
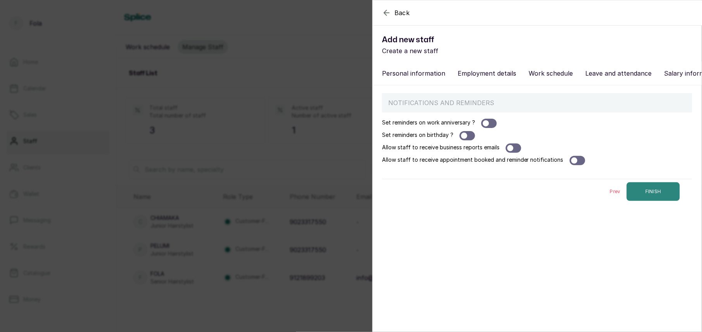
click at [636, 201] on button "FINISH" at bounding box center [653, 191] width 53 height 19
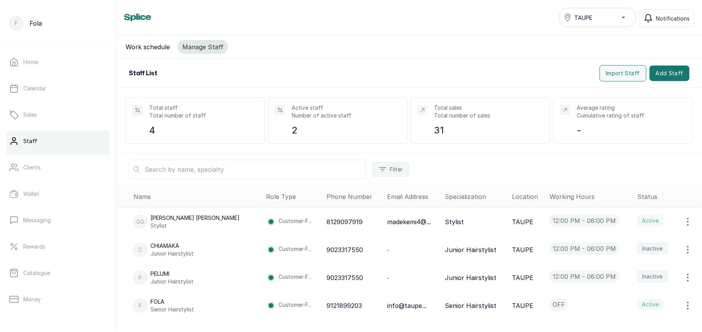
click at [683, 222] on icon "button" at bounding box center [687, 221] width 9 height 9
click at [631, 245] on span "Edit" at bounding box center [636, 243] width 11 height 9
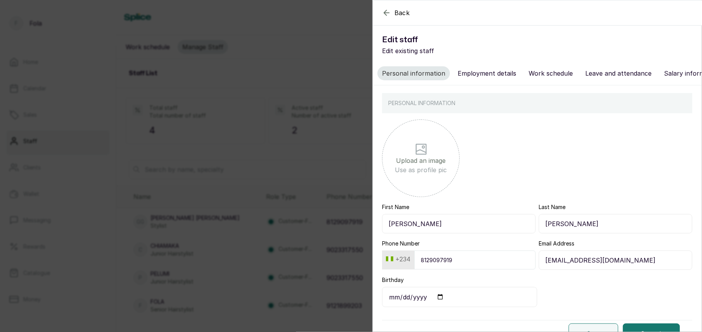
click at [594, 233] on input "GEORGINA" at bounding box center [616, 223] width 154 height 19
type input "G"
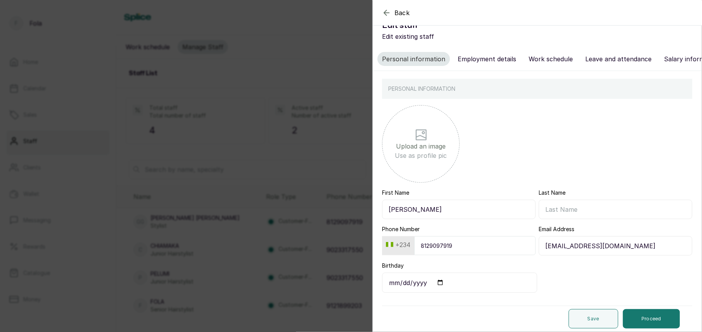
scroll to position [23, 0]
click at [641, 315] on button "Proceed" at bounding box center [651, 318] width 57 height 19
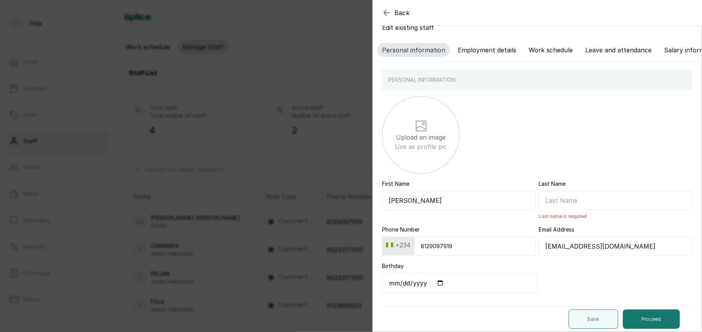
click at [555, 208] on input "Last Name" at bounding box center [616, 200] width 154 height 19
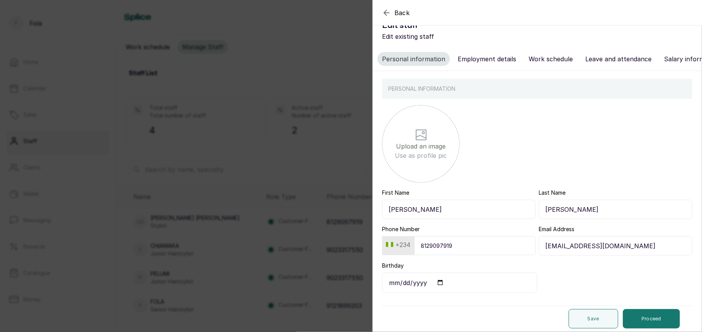
type input "GEORGINA"
click at [444, 210] on input "GEORGINA" at bounding box center [459, 209] width 154 height 19
type input "G"
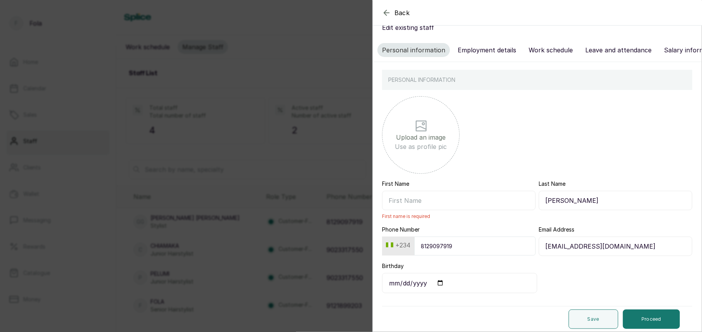
scroll to position [33, 0]
type input "GEORGINA"
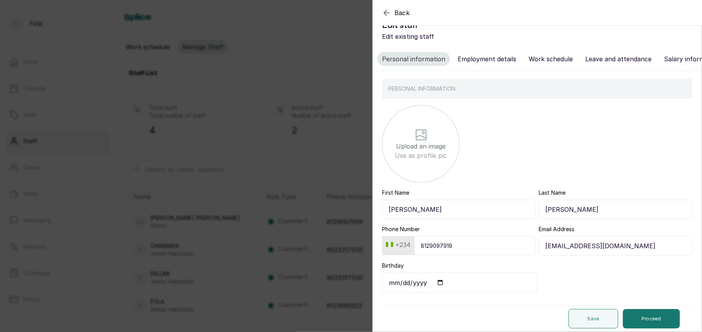
click at [547, 153] on input "file" at bounding box center [421, 138] width 310 height 78
click at [586, 211] on input "GEORGINA" at bounding box center [616, 209] width 154 height 19
type input "G"
type input "."
click at [639, 311] on button "Proceed" at bounding box center [651, 318] width 57 height 19
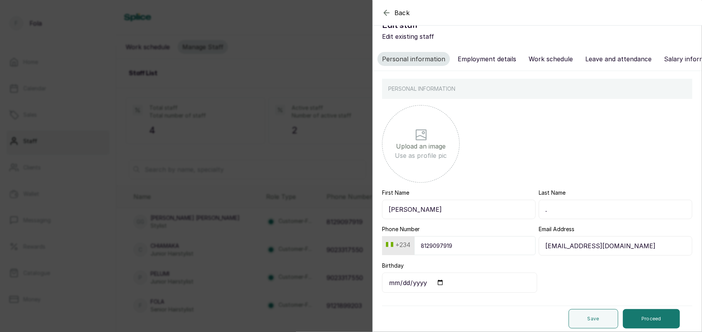
scroll to position [0, 0]
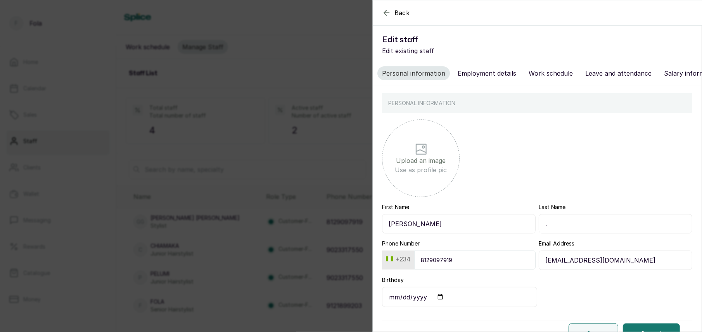
select select "stylist"
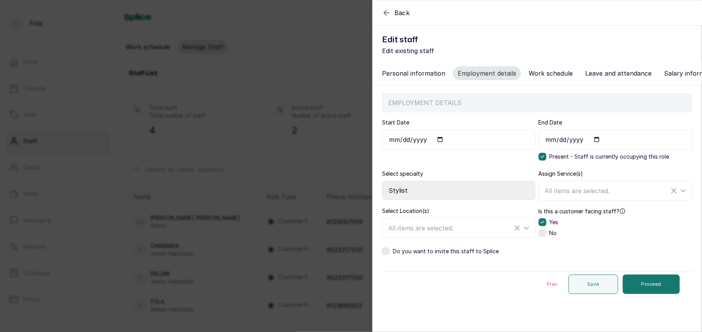
click at [429, 147] on input "2025-08-01" at bounding box center [459, 140] width 154 height 20
click at [634, 292] on button "Proceed" at bounding box center [651, 284] width 57 height 19
click at [634, 289] on button "Proceed" at bounding box center [651, 284] width 57 height 19
click at [440, 146] on input "Start Date" at bounding box center [459, 140] width 154 height 20
type input "2025-08-01"
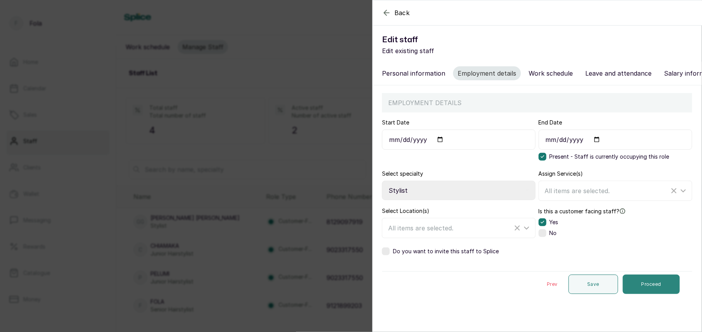
click at [635, 292] on button "Proceed" at bounding box center [651, 284] width 57 height 19
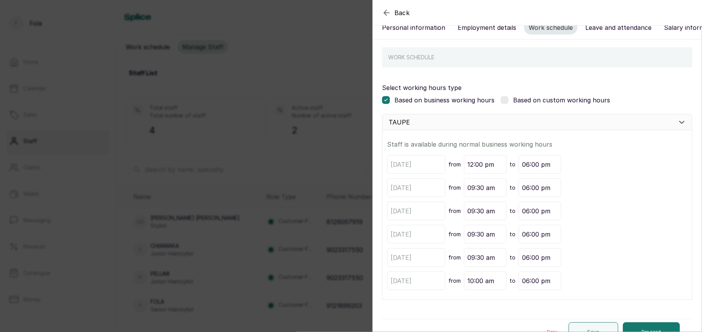
scroll to position [67, 0]
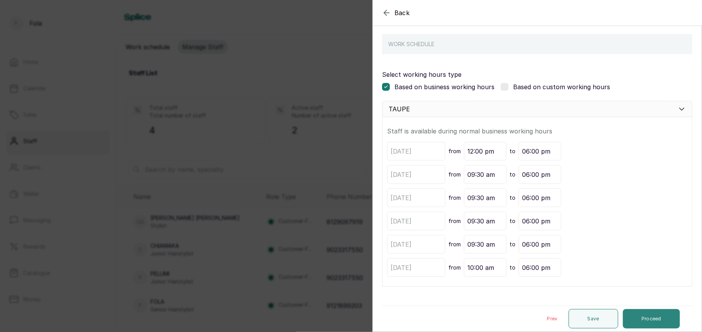
click at [636, 322] on button "Proceed" at bounding box center [651, 318] width 57 height 19
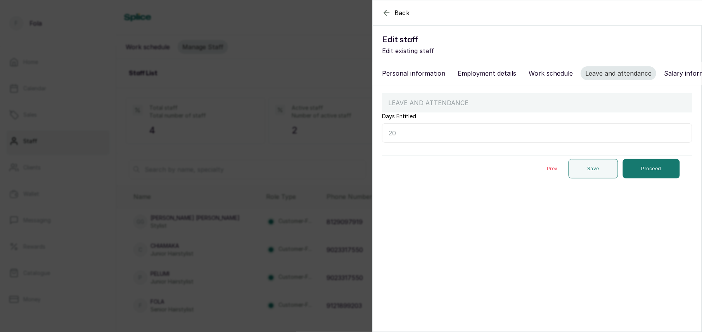
scroll to position [0, 0]
click at [635, 178] on button "Proceed" at bounding box center [651, 168] width 57 height 19
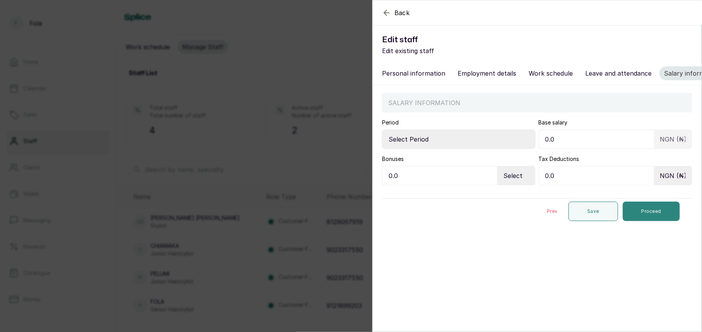
click at [652, 221] on button "Proceed" at bounding box center [651, 211] width 57 height 19
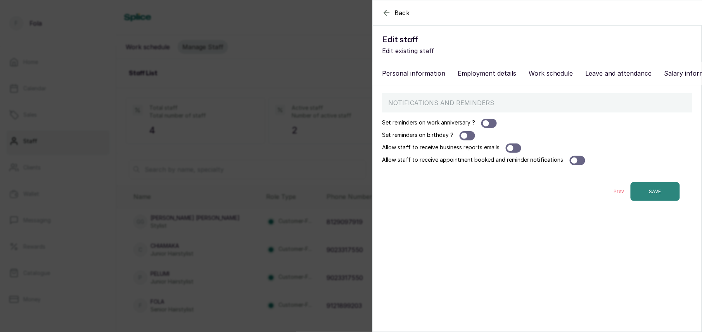
click at [640, 198] on button "SAVE" at bounding box center [655, 191] width 49 height 19
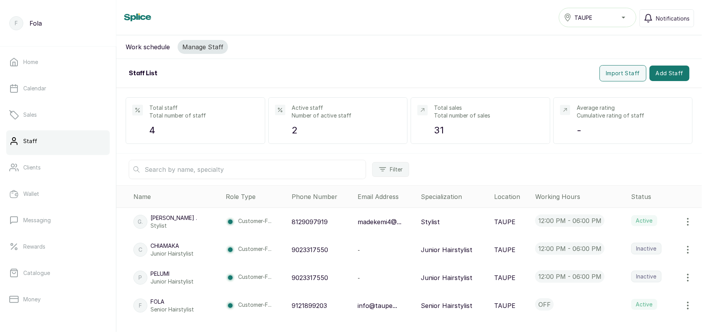
click at [683, 224] on icon "button" at bounding box center [687, 221] width 9 height 9
click at [631, 247] on span "Edit" at bounding box center [636, 243] width 11 height 9
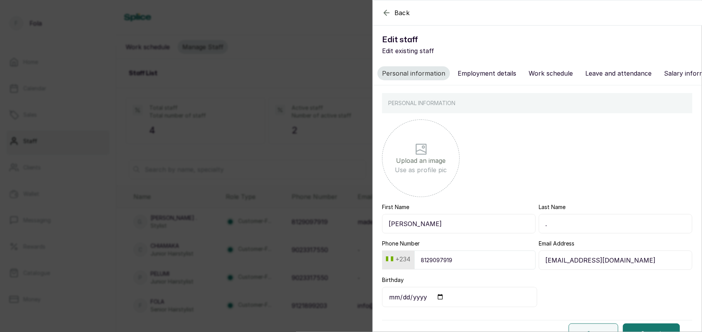
click at [564, 233] on input "." at bounding box center [616, 223] width 154 height 19
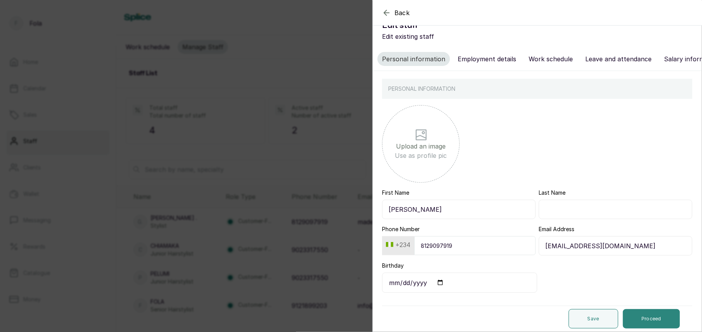
click at [655, 318] on button "Proceed" at bounding box center [651, 318] width 57 height 19
select select "stylist"
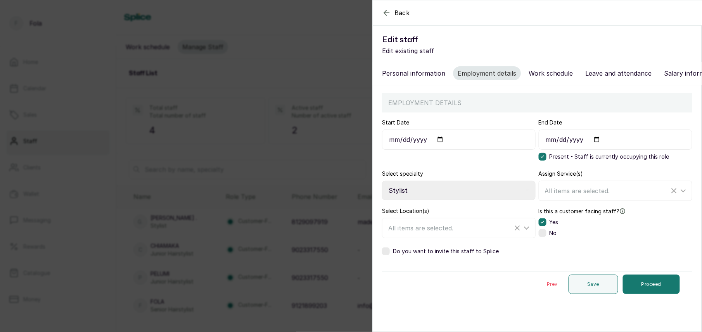
scroll to position [0, 0]
click at [654, 319] on section "Back Edit staff Edit existing staff Personal information Employment details Wor…" at bounding box center [537, 166] width 330 height 332
click at [641, 289] on button "Proceed" at bounding box center [651, 284] width 57 height 19
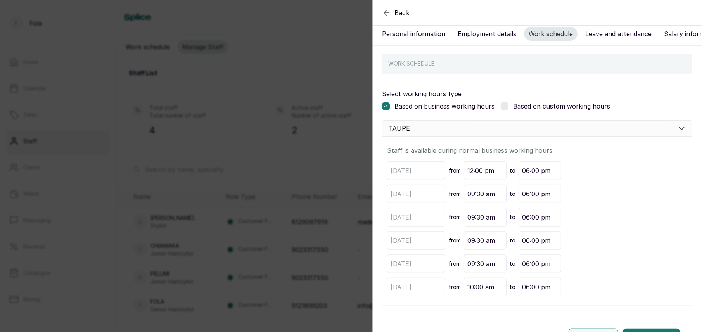
scroll to position [67, 0]
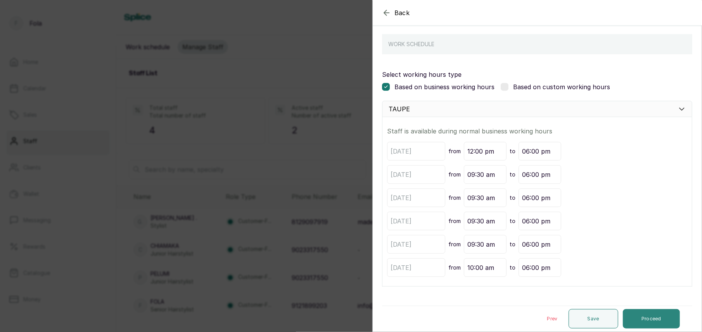
click at [650, 320] on button "Proceed" at bounding box center [651, 318] width 57 height 19
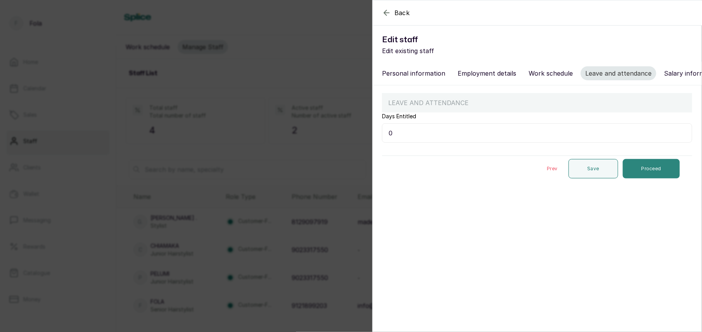
click at [652, 178] on button "Proceed" at bounding box center [651, 168] width 57 height 19
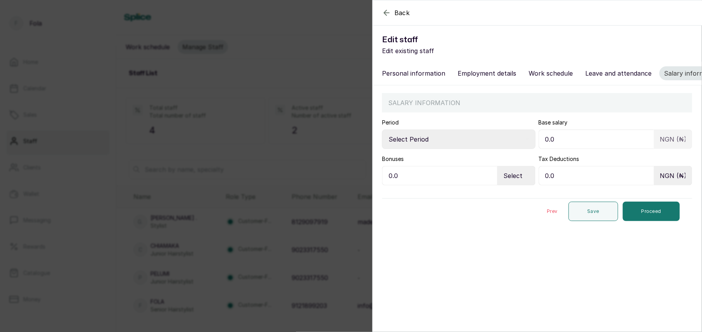
click at [644, 220] on button "Proceed" at bounding box center [651, 211] width 57 height 19
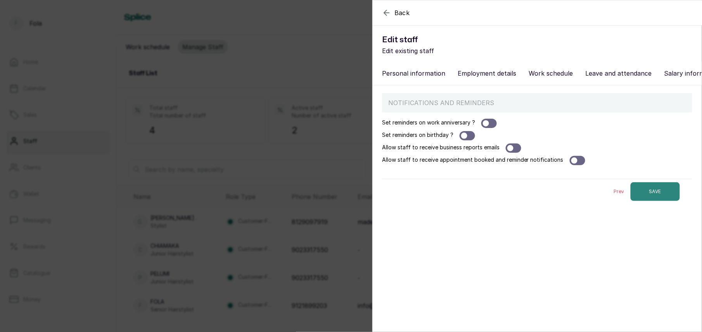
click at [640, 195] on button "SAVE" at bounding box center [655, 191] width 49 height 19
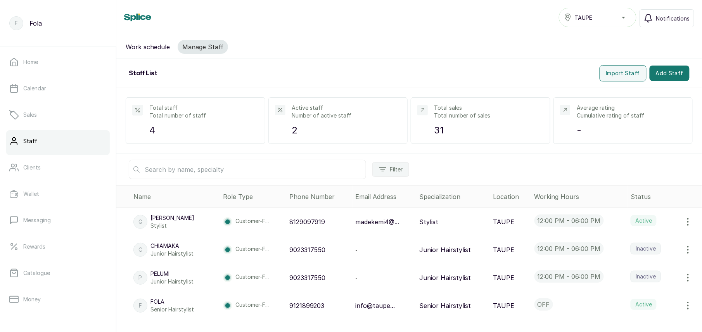
click at [683, 309] on icon "button" at bounding box center [687, 305] width 9 height 9
click at [592, 160] on div "Filter" at bounding box center [409, 170] width 586 height 32
click at [661, 75] on button "Add Staff" at bounding box center [670, 74] width 40 height 16
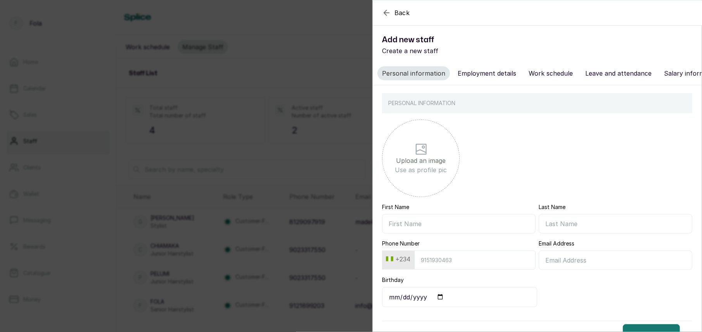
click at [447, 231] on input "First Name" at bounding box center [459, 223] width 154 height 19
type input "o"
type input "Oyin"
click at [564, 233] on input "Last Name" at bounding box center [616, 223] width 154 height 19
click at [451, 270] on input "Phone Number" at bounding box center [474, 260] width 121 height 19
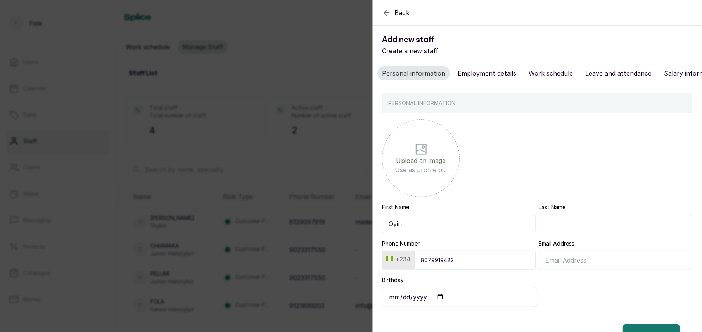
type input "8079919482"
click at [562, 263] on input "Email Address" at bounding box center [616, 260] width 154 height 19
click at [583, 270] on input "oyin" at bounding box center [616, 260] width 154 height 19
click at [612, 233] on input "Last Name" at bounding box center [616, 223] width 154 height 19
click at [587, 270] on input "oyin" at bounding box center [616, 260] width 154 height 19
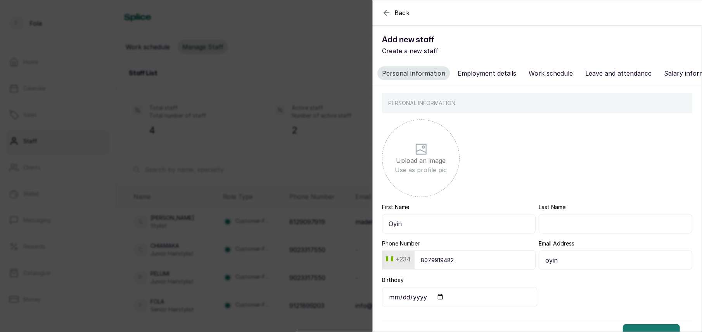
type input "oyinkansoladoyinaderoju@gmail.com"
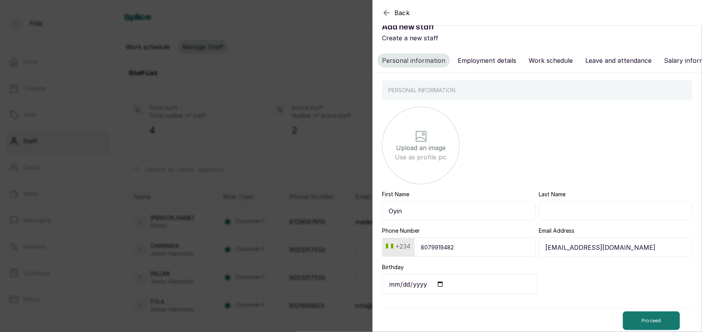
scroll to position [23, 0]
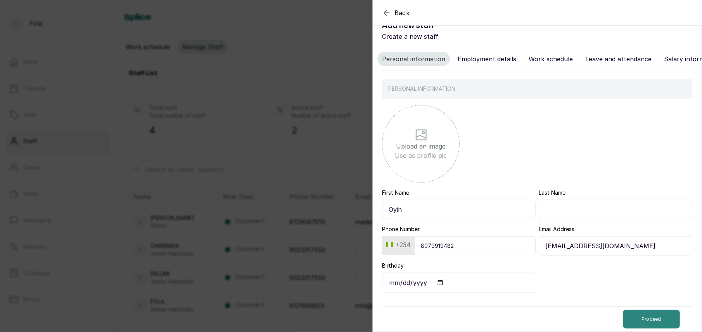
click at [655, 313] on button "Proceed" at bounding box center [651, 319] width 57 height 19
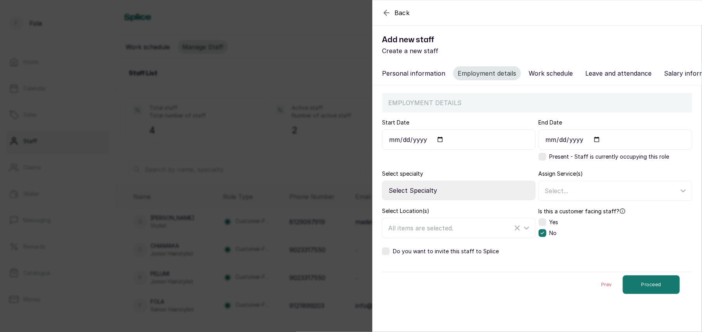
scroll to position [0, 0]
click at [543, 161] on div "Present - Staff is currently occupying this role" at bounding box center [604, 157] width 131 height 8
click at [541, 226] on label at bounding box center [543, 222] width 8 height 8
click at [574, 194] on div "Select..." at bounding box center [612, 190] width 134 height 9
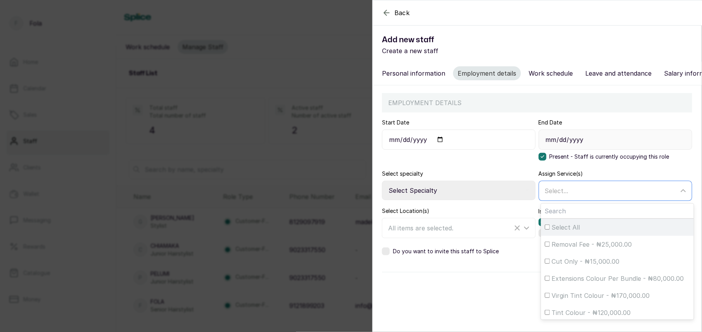
click at [545, 230] on input "Select All" at bounding box center [547, 227] width 5 height 5
checkbox input "true"
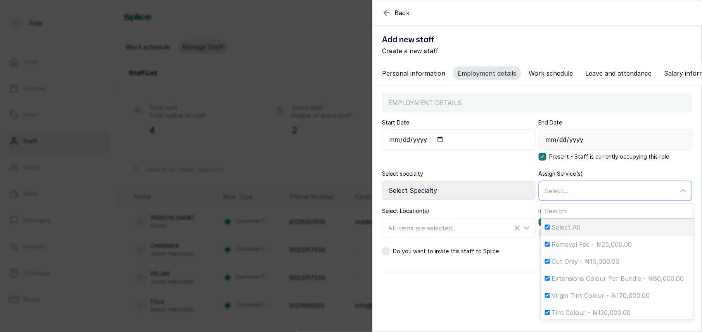
checkbox input "true"
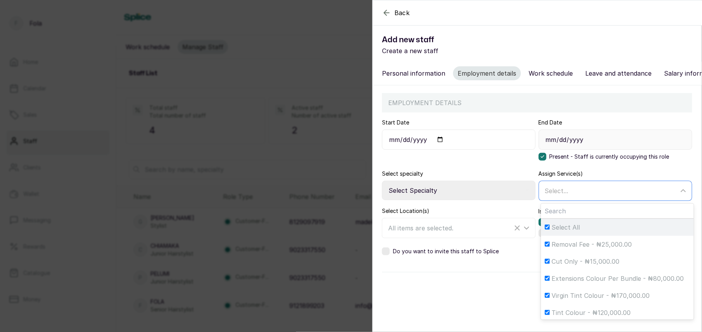
checkbox input "true"
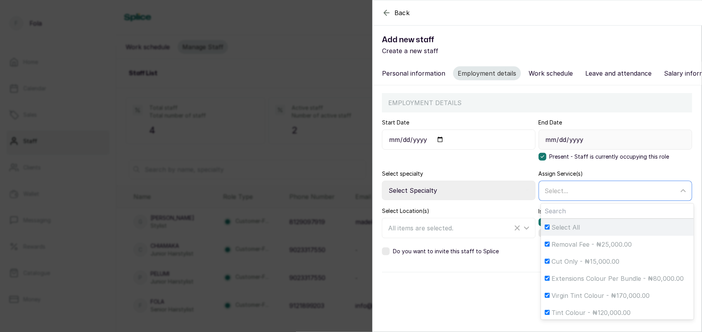
checkbox input "true"
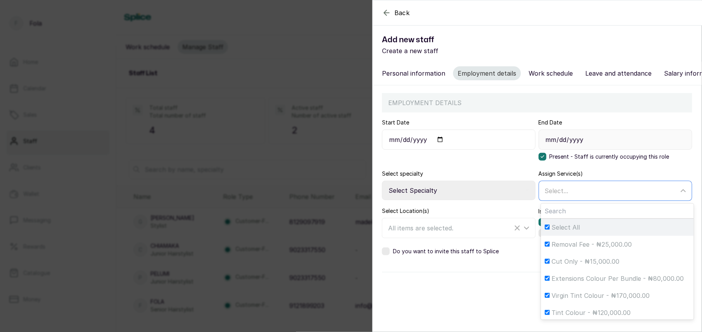
checkbox input "true"
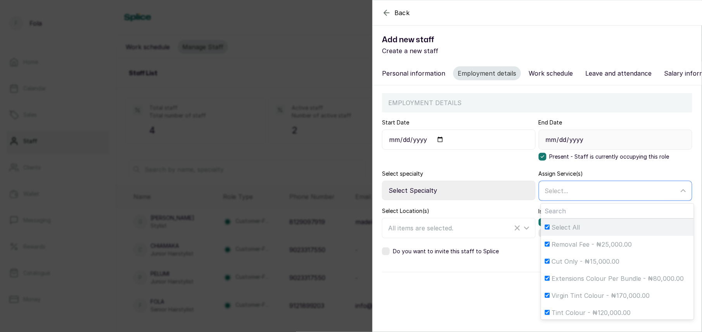
checkbox input "true"
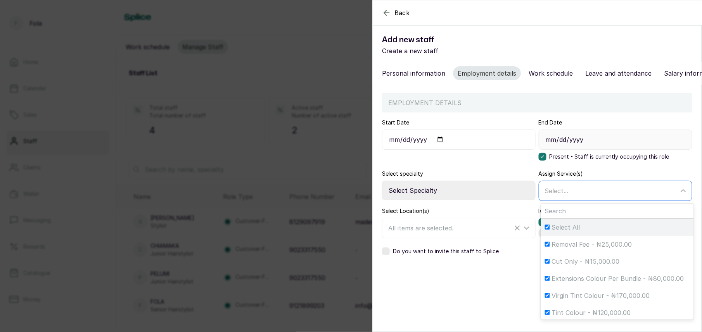
checkbox input "true"
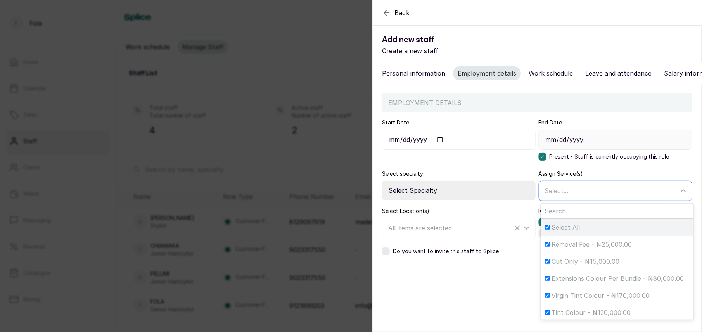
checkbox input "true"
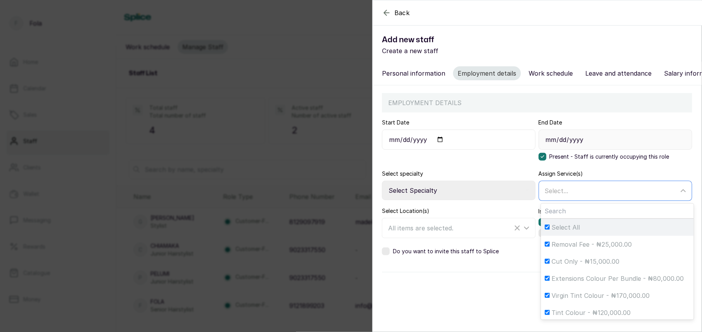
checkbox input "true"
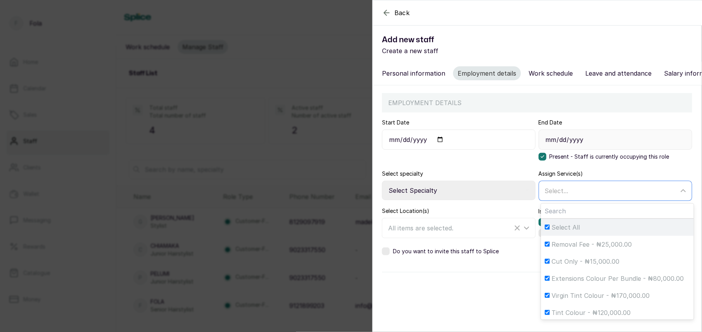
checkbox input "true"
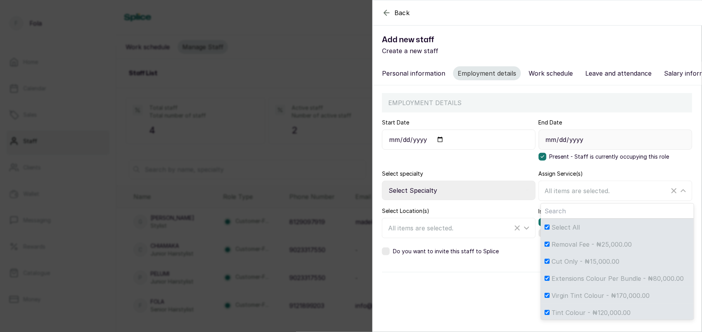
click at [445, 309] on section "Back Add new staff Create a new staff Personal information Employment details W…" at bounding box center [537, 166] width 330 height 332
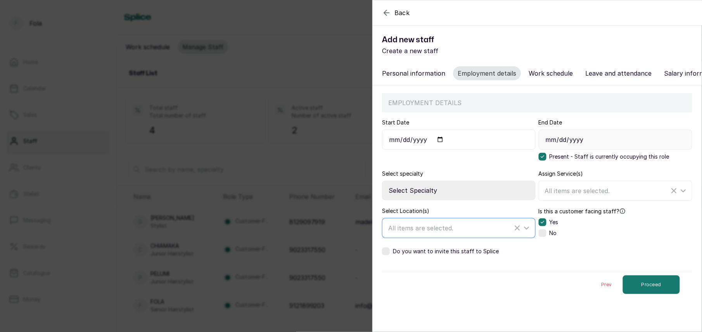
click at [423, 232] on span "All items are selected." at bounding box center [420, 228] width 65 height 8
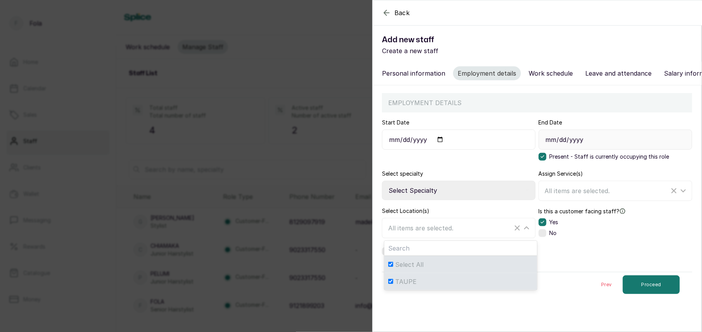
click at [489, 312] on section "Back Add new staff Create a new staff Personal information Employment details W…" at bounding box center [537, 166] width 330 height 332
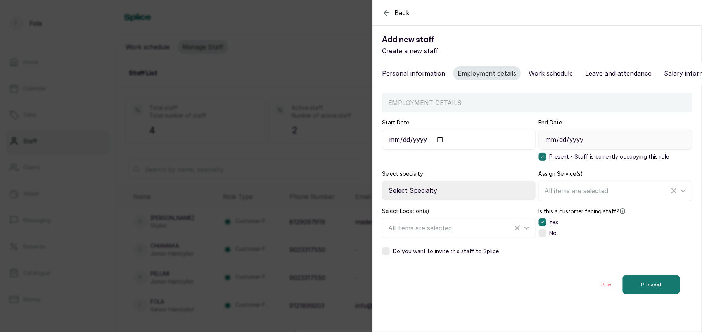
click at [453, 196] on select "Select Specialty Accountant Admin Level 1 Admin Level 2 Aesthetic Nurse Aesthet…" at bounding box center [459, 190] width 154 height 19
select select "stylist"
click at [382, 189] on select "Select Specialty Accountant Admin Level 1 Admin Level 2 Aesthetic Nurse Aesthet…" at bounding box center [459, 190] width 154 height 19
click at [650, 294] on button "Proceed" at bounding box center [651, 284] width 57 height 19
click at [441, 145] on input "Start Date" at bounding box center [459, 140] width 154 height 20
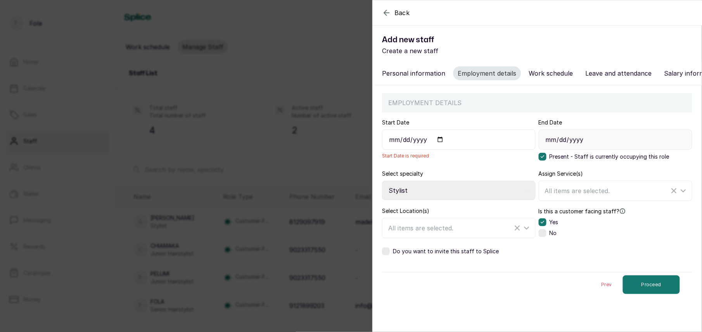
type input "2025-08-01"
click at [653, 291] on button "Proceed" at bounding box center [651, 284] width 57 height 19
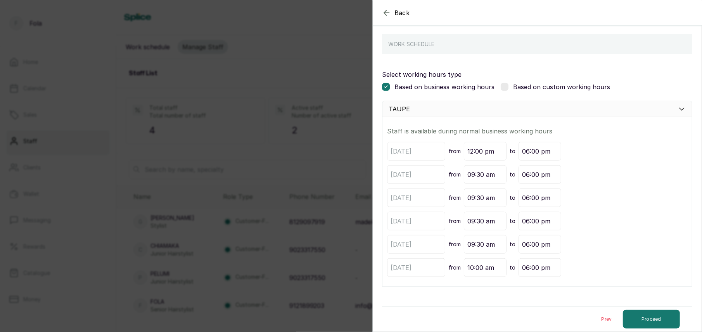
scroll to position [67, 0]
click at [654, 318] on button "Proceed" at bounding box center [651, 319] width 57 height 19
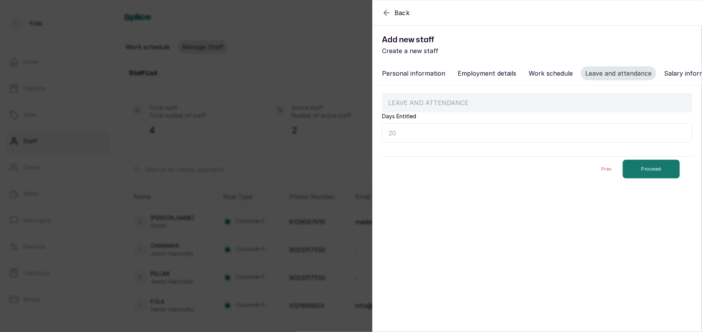
scroll to position [0, 0]
click at [629, 174] on button "Proceed" at bounding box center [651, 169] width 57 height 19
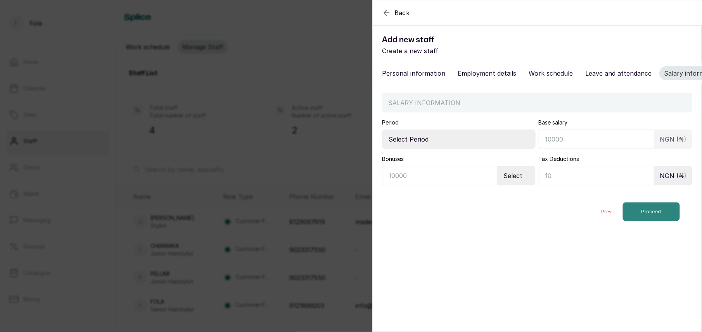
click at [645, 221] on button "Proceed" at bounding box center [651, 211] width 57 height 19
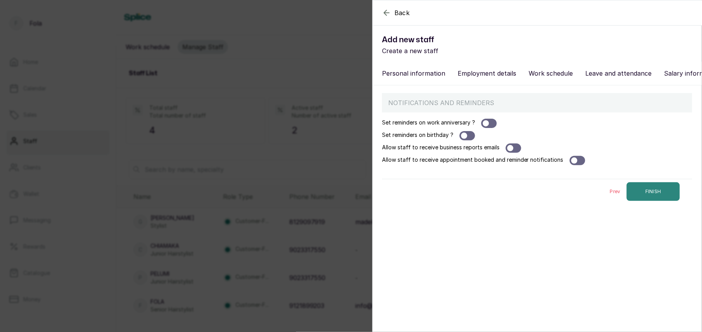
click at [646, 198] on button "FINISH" at bounding box center [653, 191] width 53 height 19
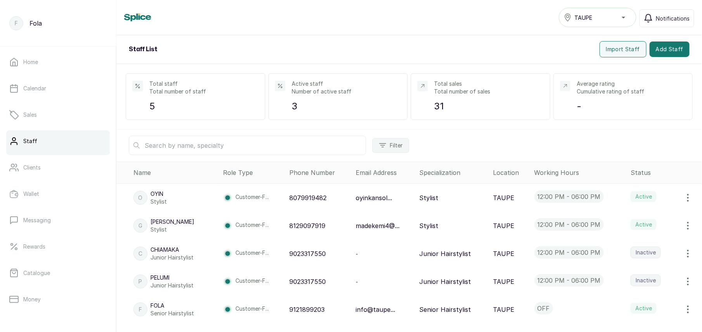
scroll to position [28, 0]
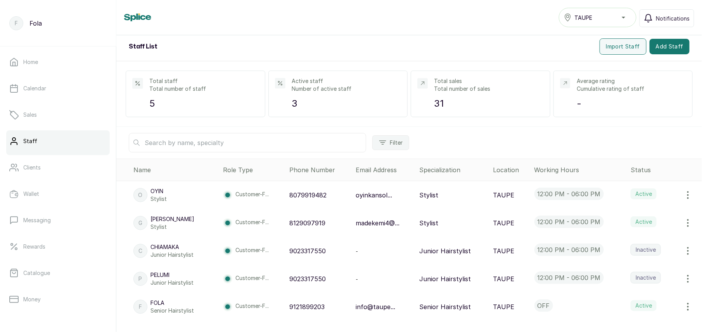
click at [683, 307] on icon "button" at bounding box center [687, 306] width 9 height 9
click at [631, 271] on span "View" at bounding box center [638, 269] width 14 height 9
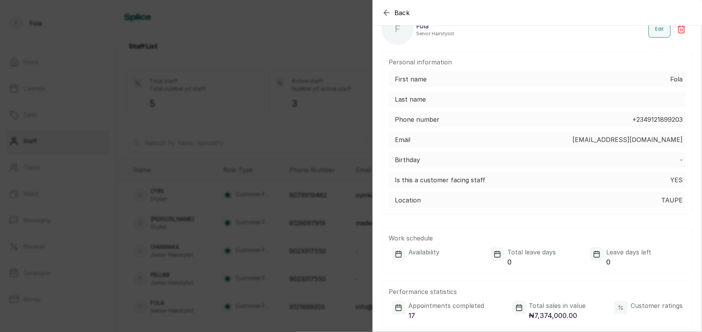
scroll to position [0, 0]
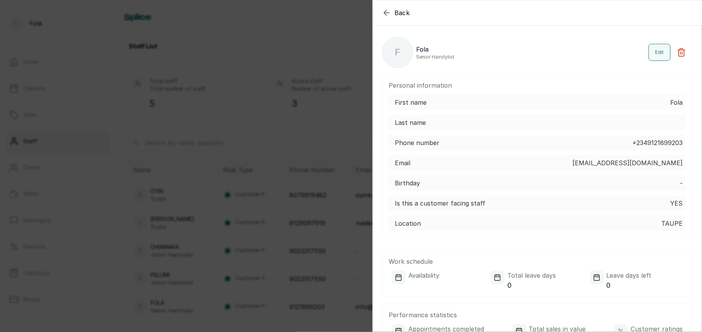
click at [386, 12] on icon "button" at bounding box center [386, 12] width 9 height 9
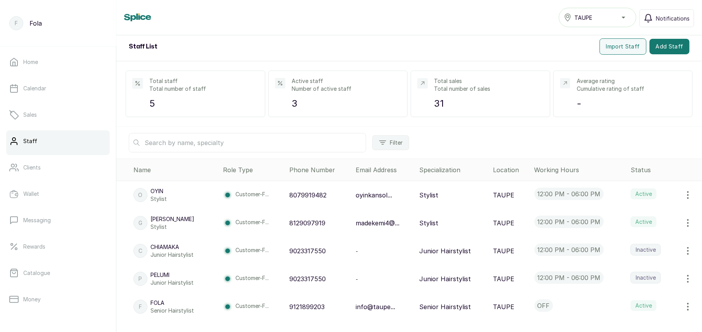
click at [683, 195] on icon "button" at bounding box center [687, 194] width 9 height 9
click at [631, 264] on span "View" at bounding box center [638, 263] width 14 height 9
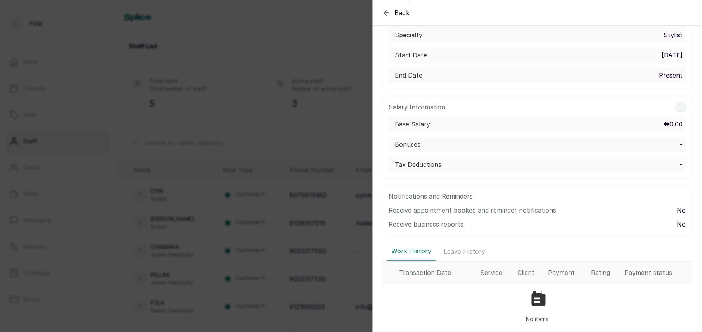
scroll to position [547, 0]
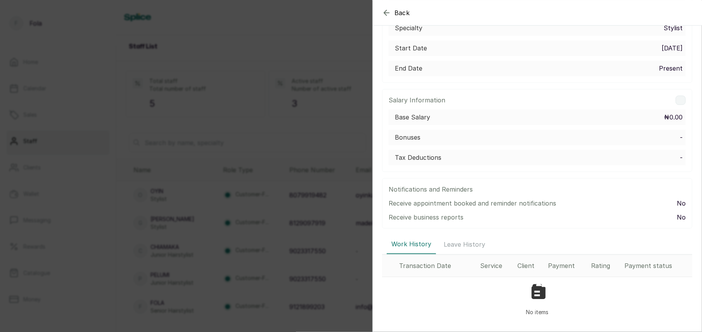
click at [321, 126] on div "Back O Oyin Stylist Edit Personal information First name Oyin Last name Phone n…" at bounding box center [351, 166] width 702 height 332
click at [388, 16] on icon "button" at bounding box center [386, 12] width 9 height 9
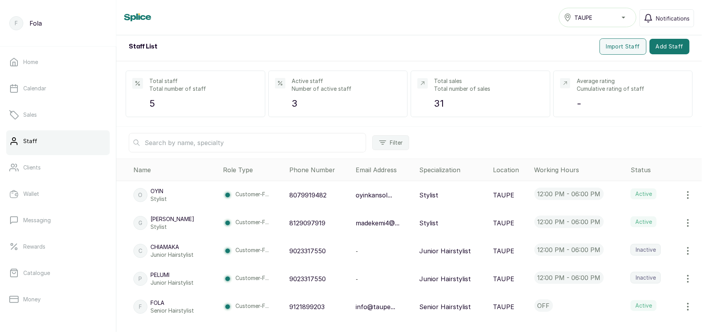
scroll to position [28, 0]
click at [46, 273] on p "Catalogue" at bounding box center [36, 273] width 27 height 8
